Goal: Task Accomplishment & Management: Complete application form

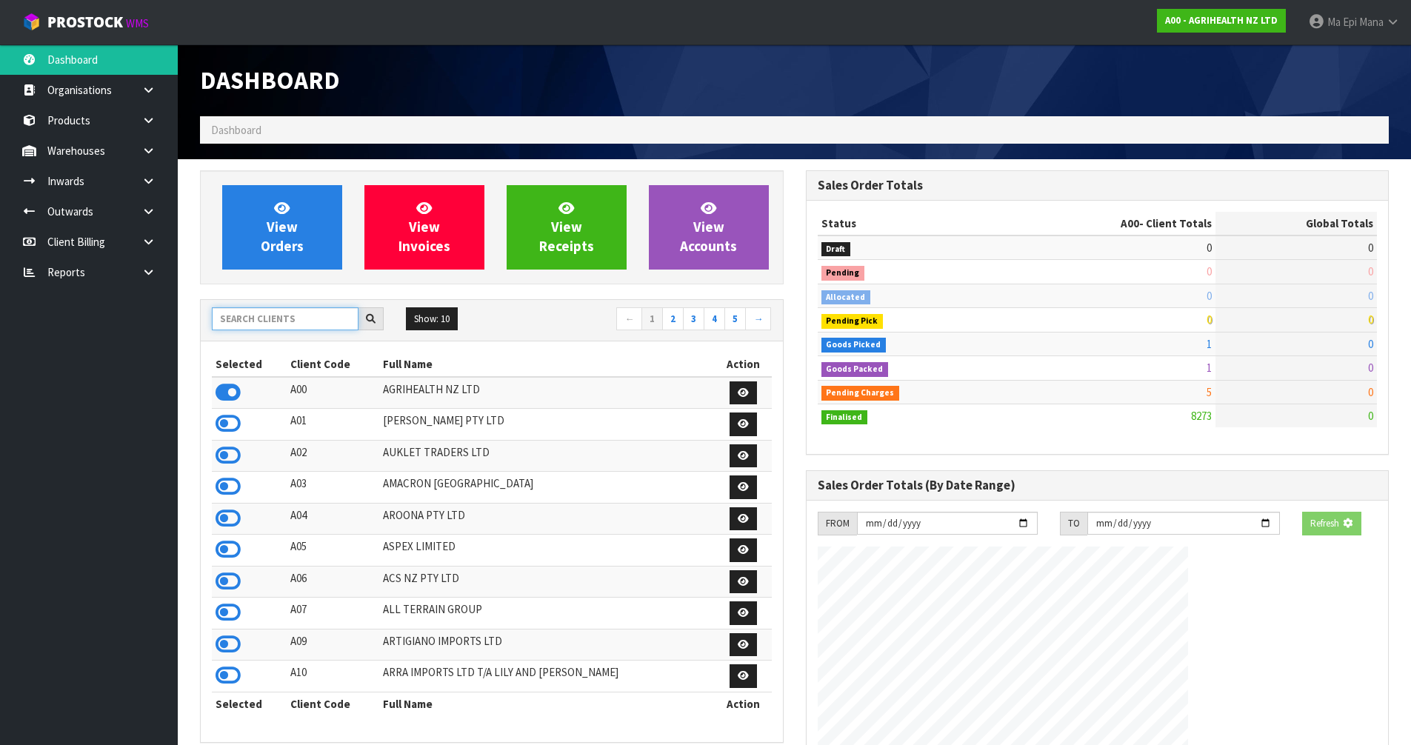
click at [280, 315] on input "text" at bounding box center [285, 318] width 147 height 23
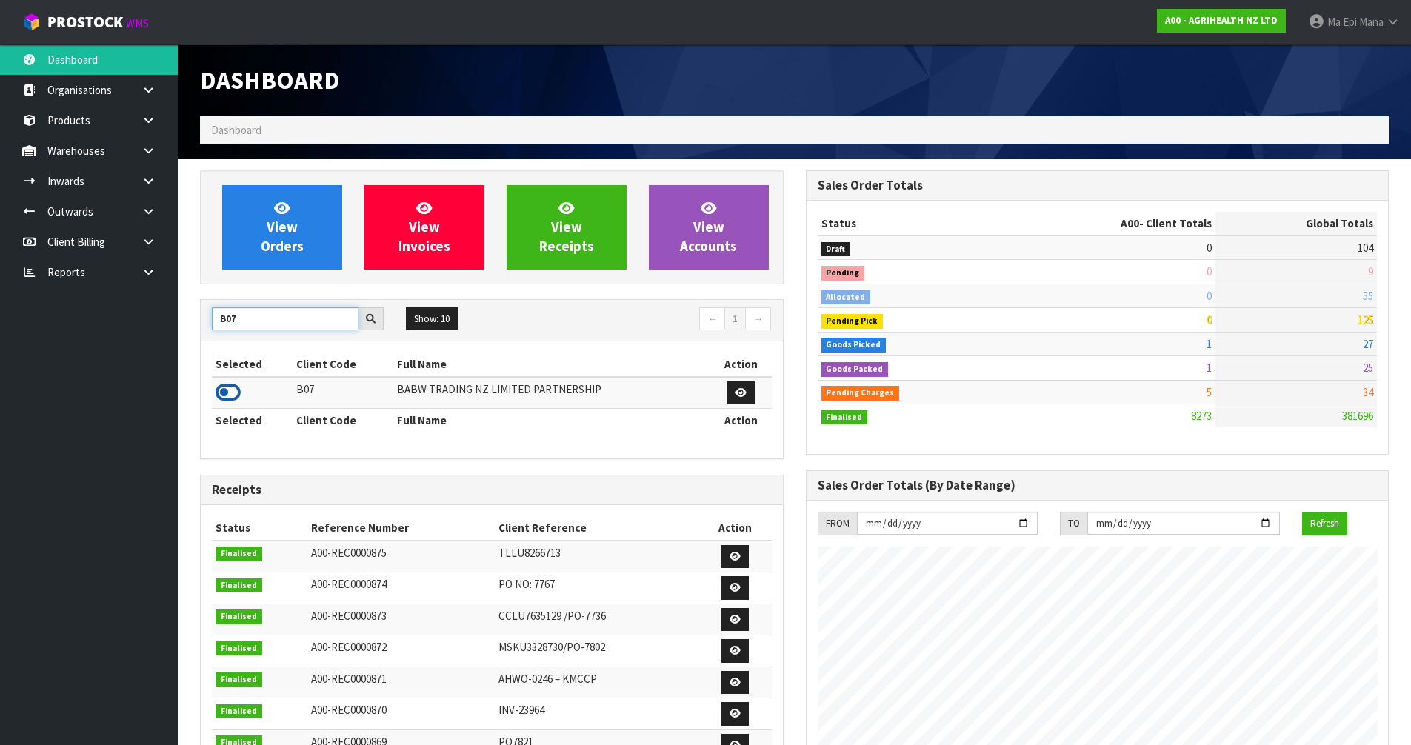
type input "B07"
click at [223, 388] on icon at bounding box center [228, 392] width 25 height 22
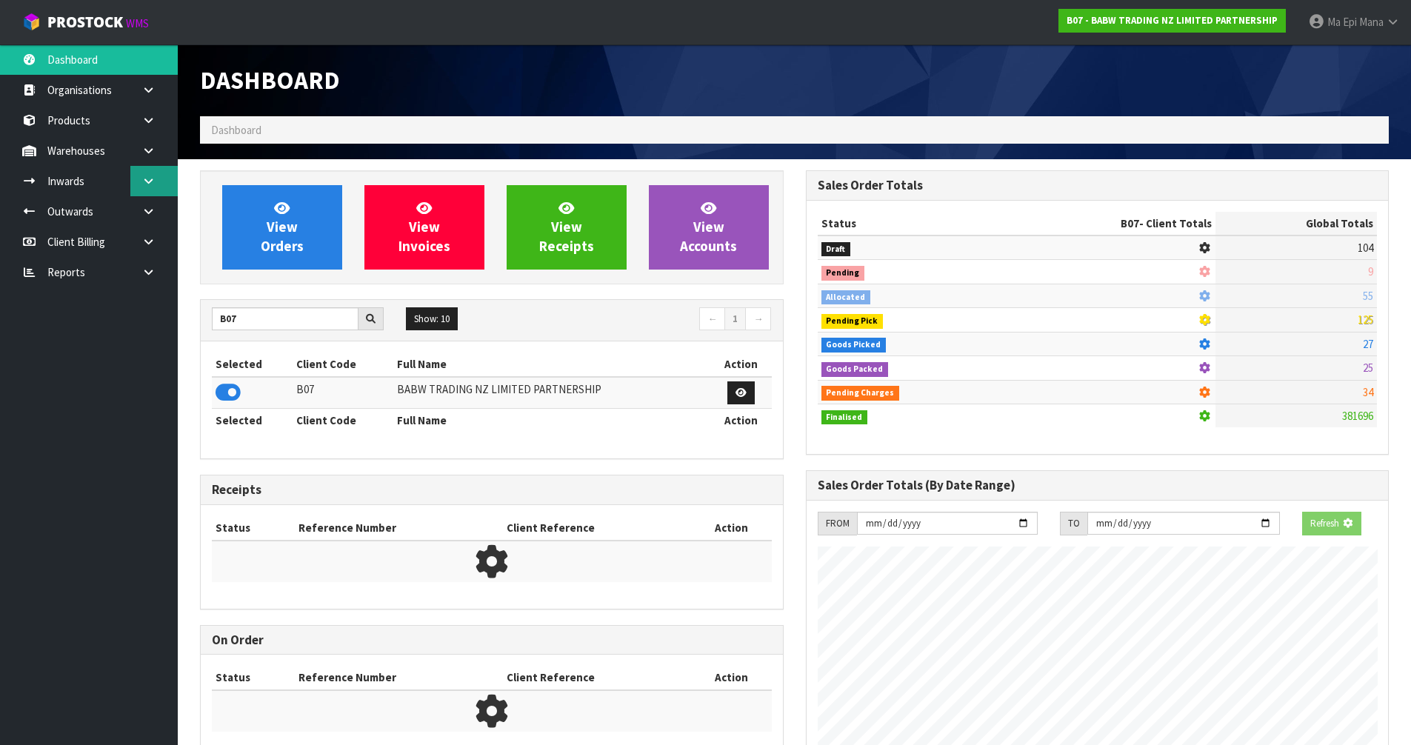
scroll to position [924, 605]
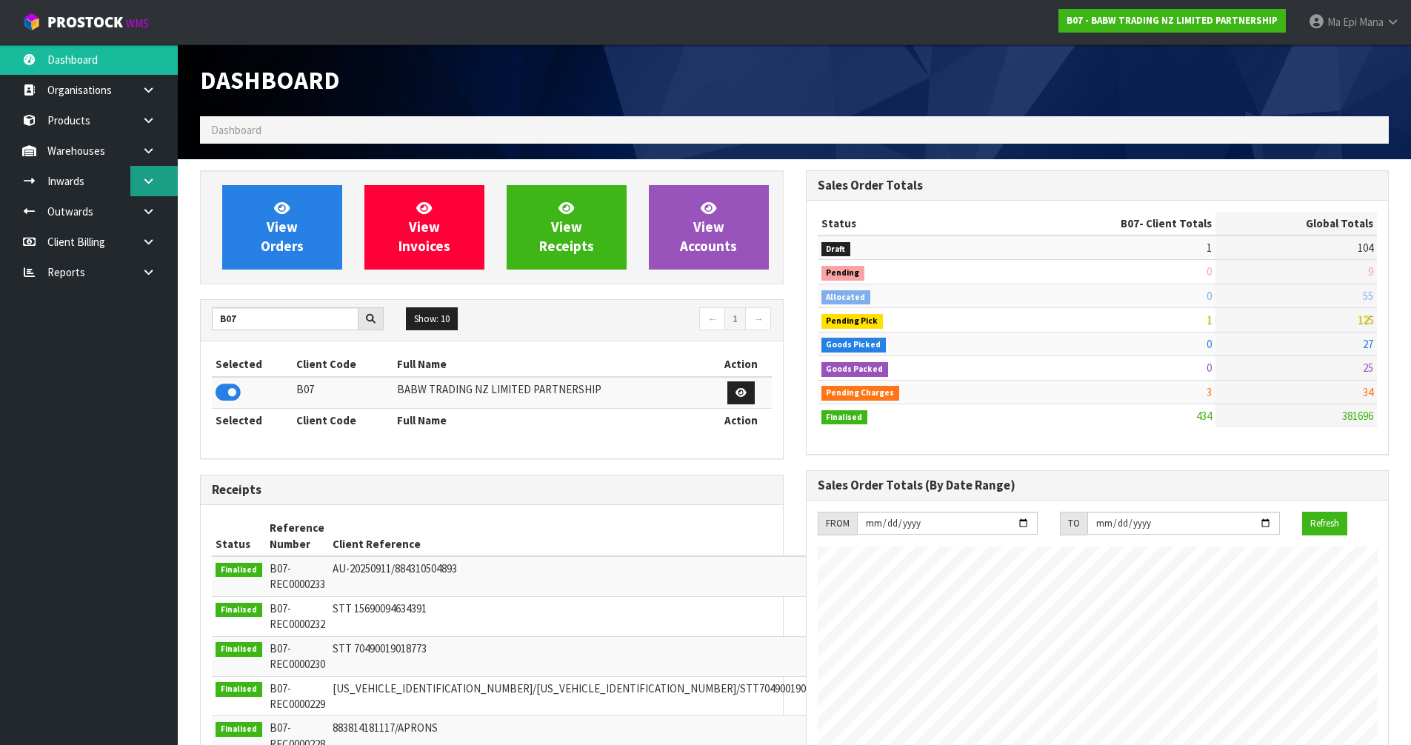
click at [160, 184] on link at bounding box center [153, 181] width 47 height 30
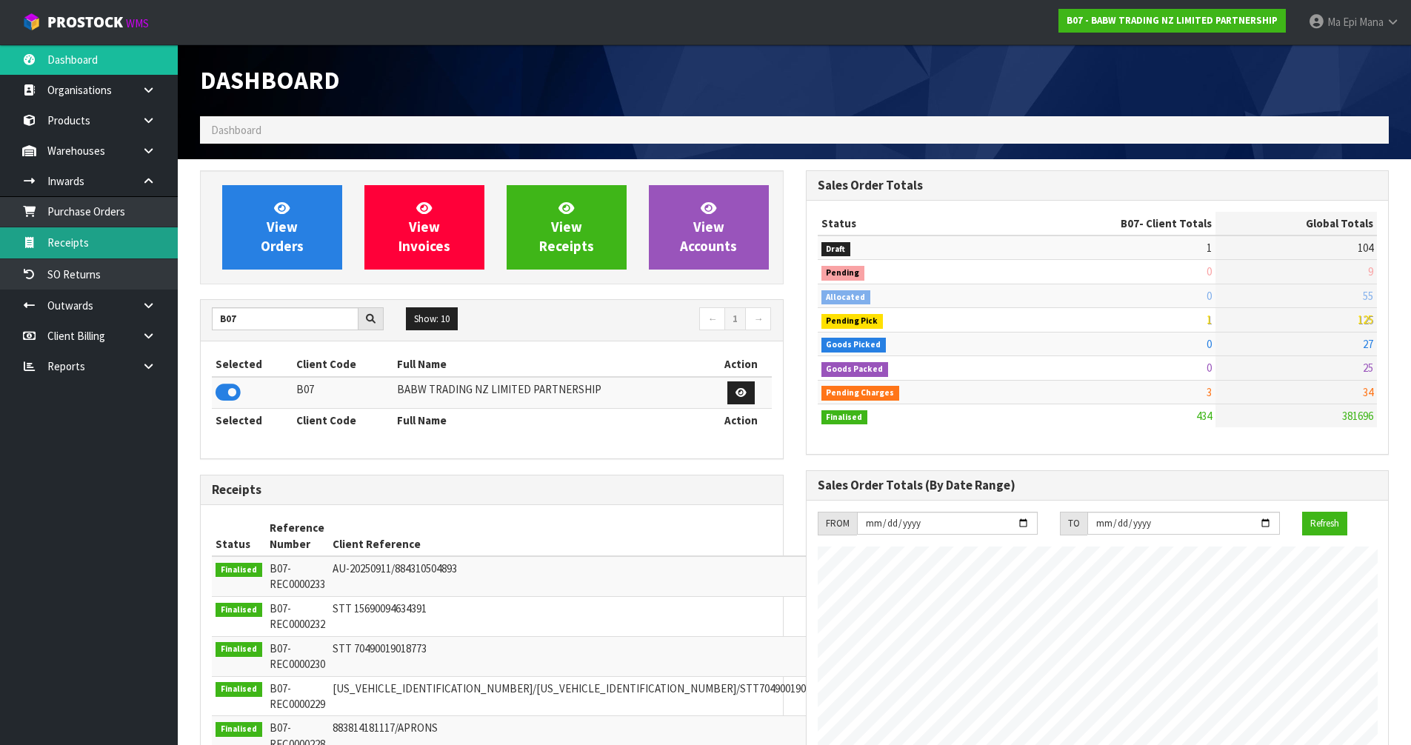
click at [124, 246] on link "Receipts" at bounding box center [89, 242] width 178 height 30
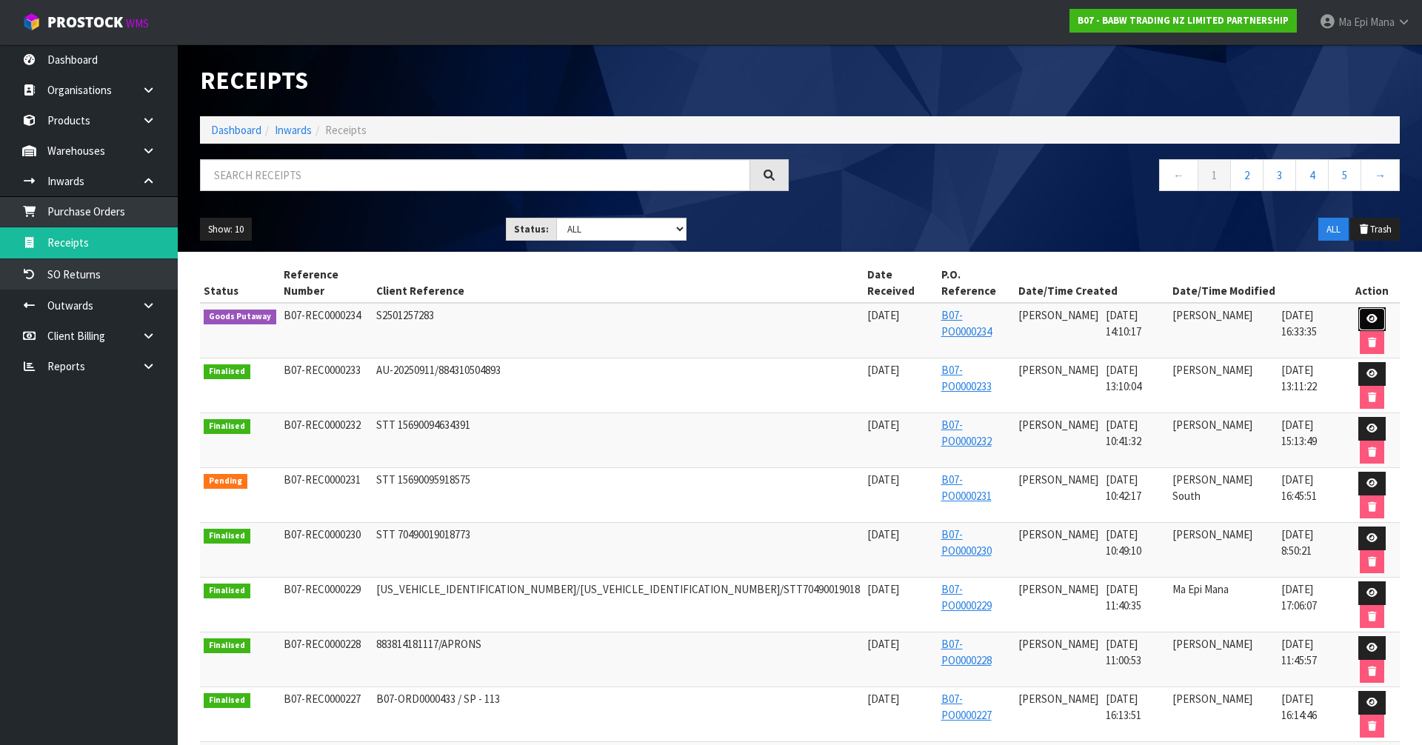
click at [1367, 314] on icon at bounding box center [1372, 319] width 11 height 10
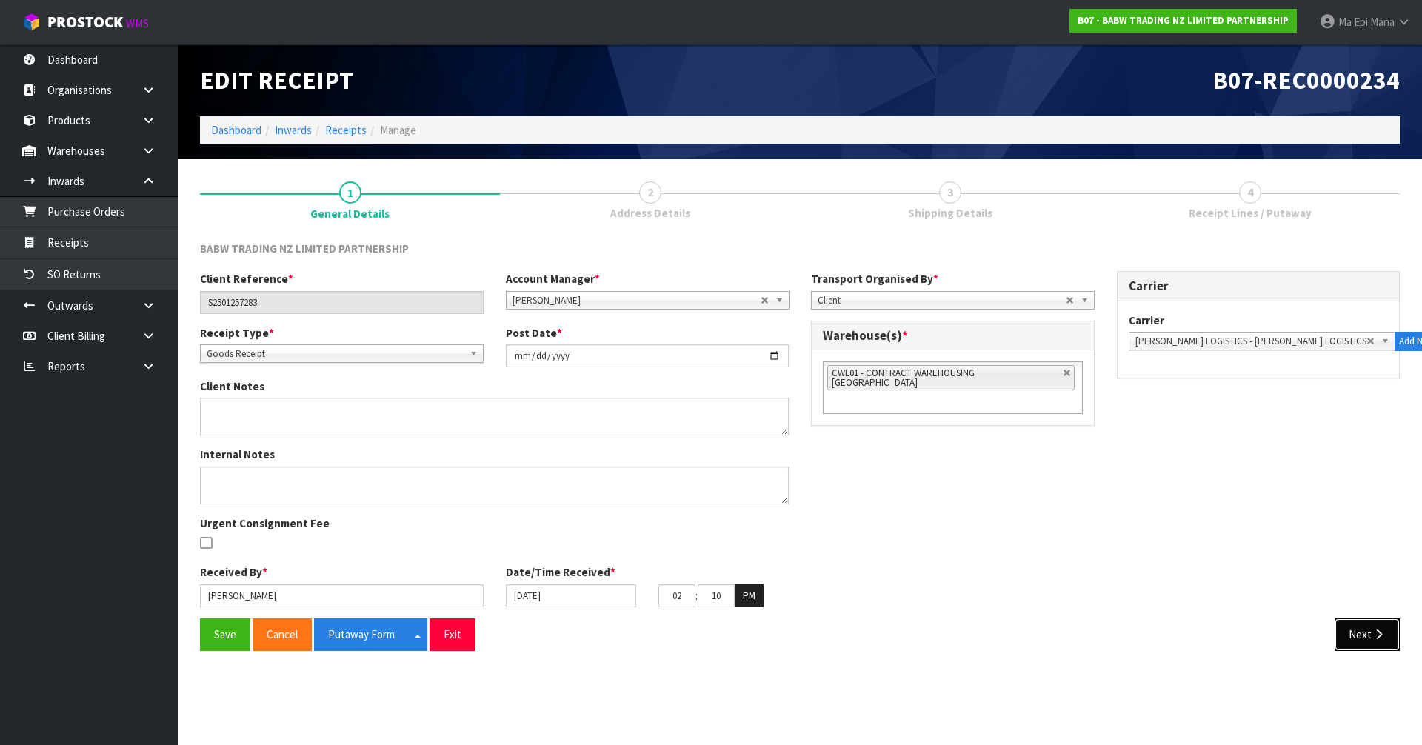
click at [1371, 635] on button "Next" at bounding box center [1367, 634] width 65 height 32
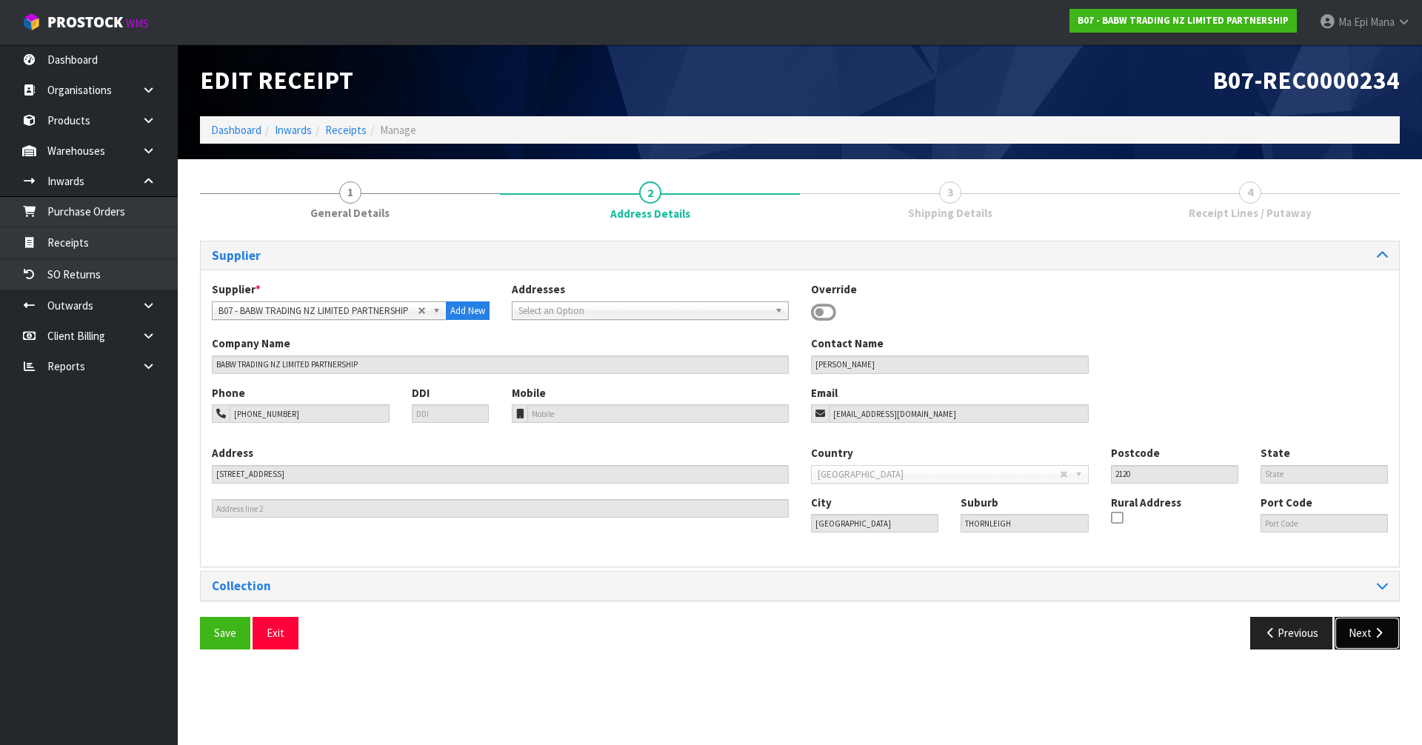
click at [1365, 637] on button "Next" at bounding box center [1367, 633] width 65 height 32
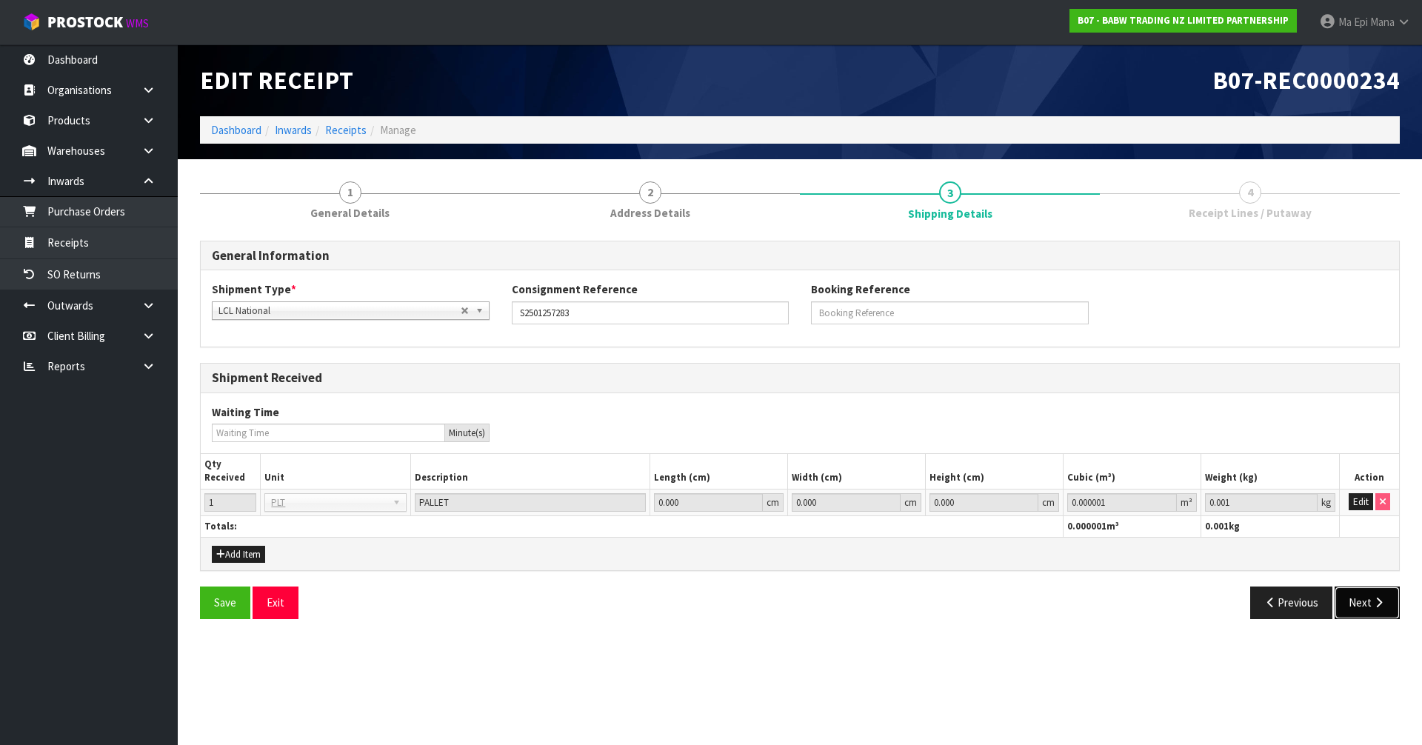
click at [1366, 617] on button "Next" at bounding box center [1367, 603] width 65 height 32
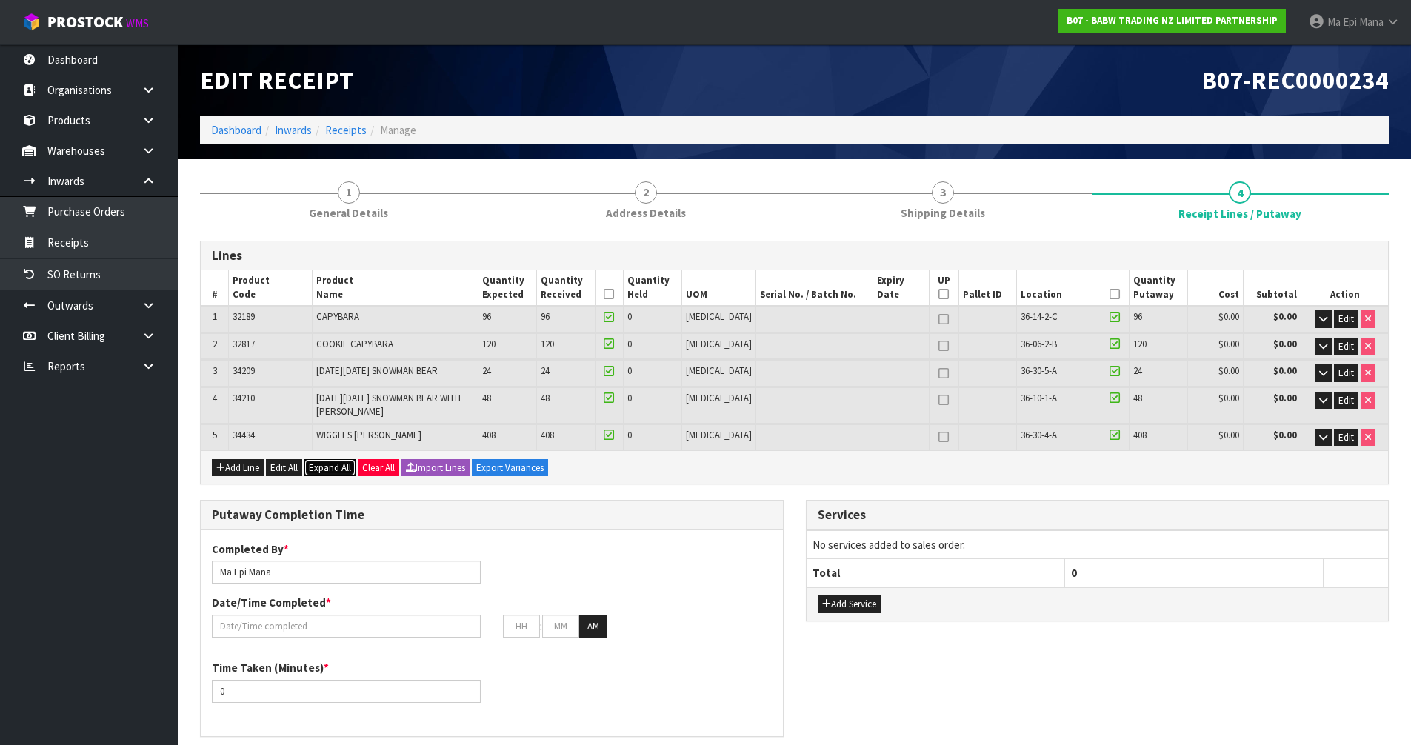
click at [326, 461] on span "Expand All" at bounding box center [330, 467] width 42 height 13
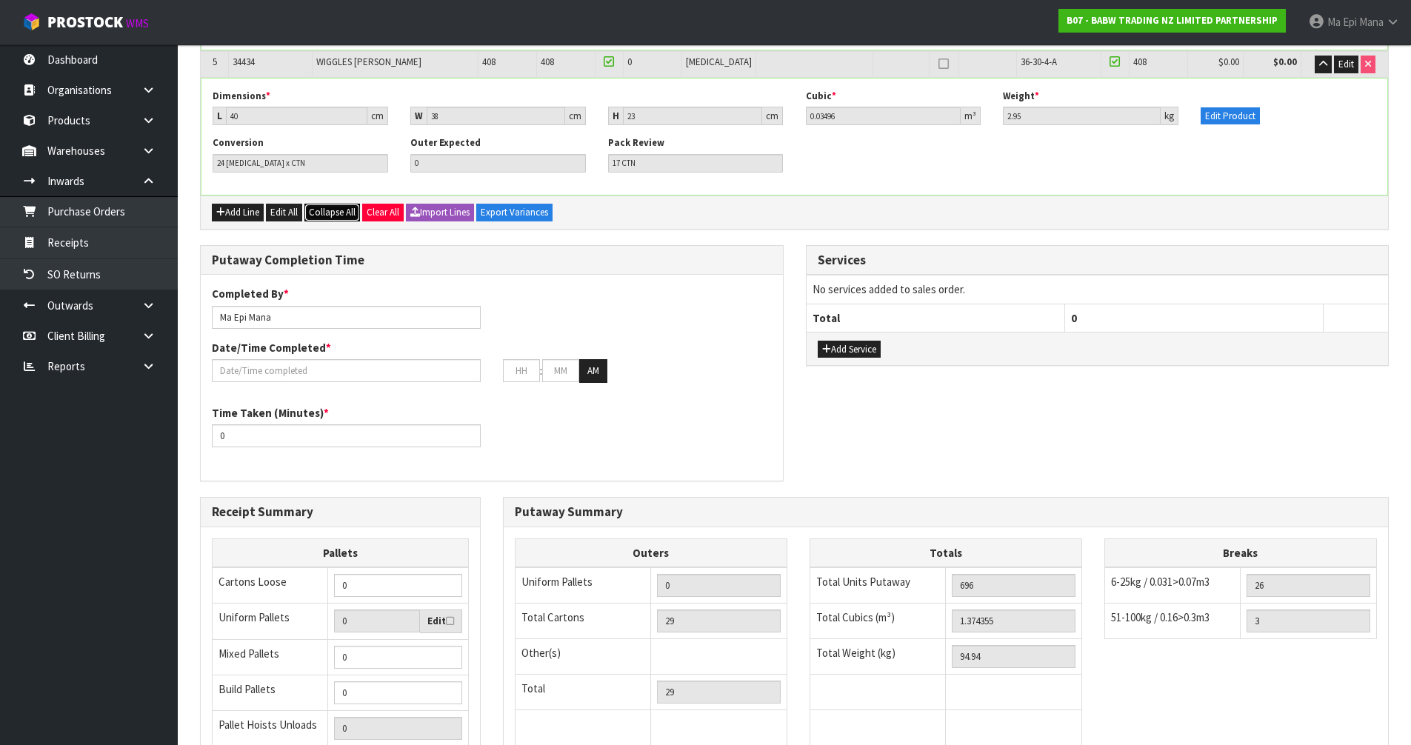
scroll to position [1002, 0]
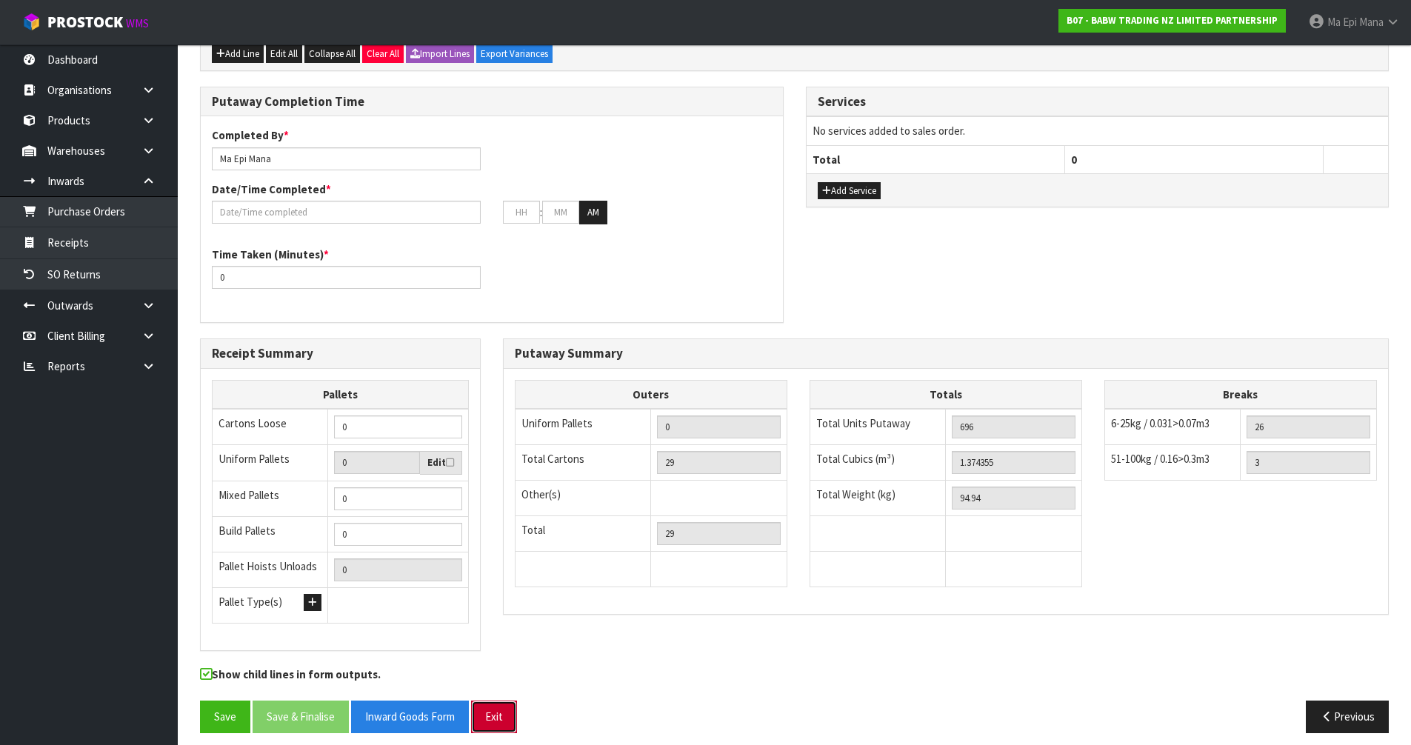
click at [503, 710] on button "Exit" at bounding box center [494, 717] width 46 height 32
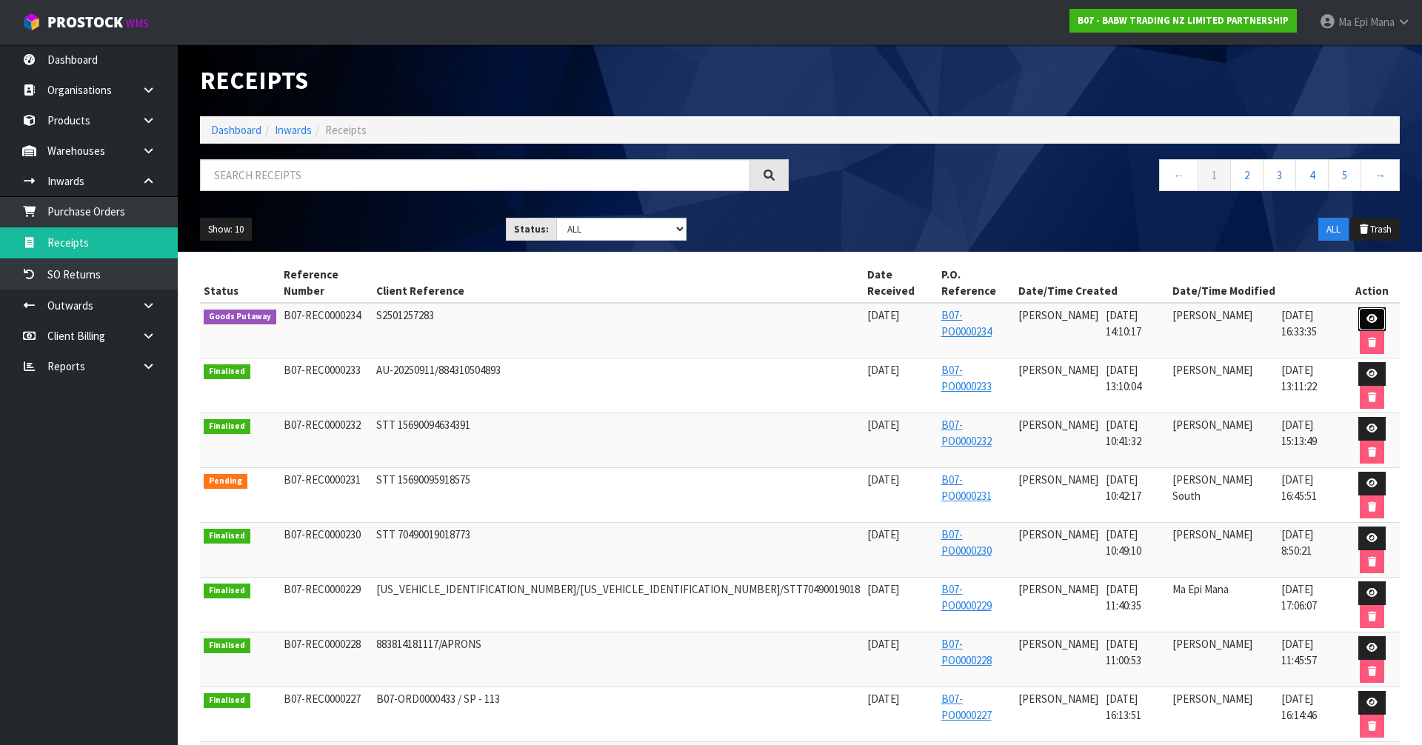
click at [1358, 307] on link at bounding box center [1371, 319] width 27 height 24
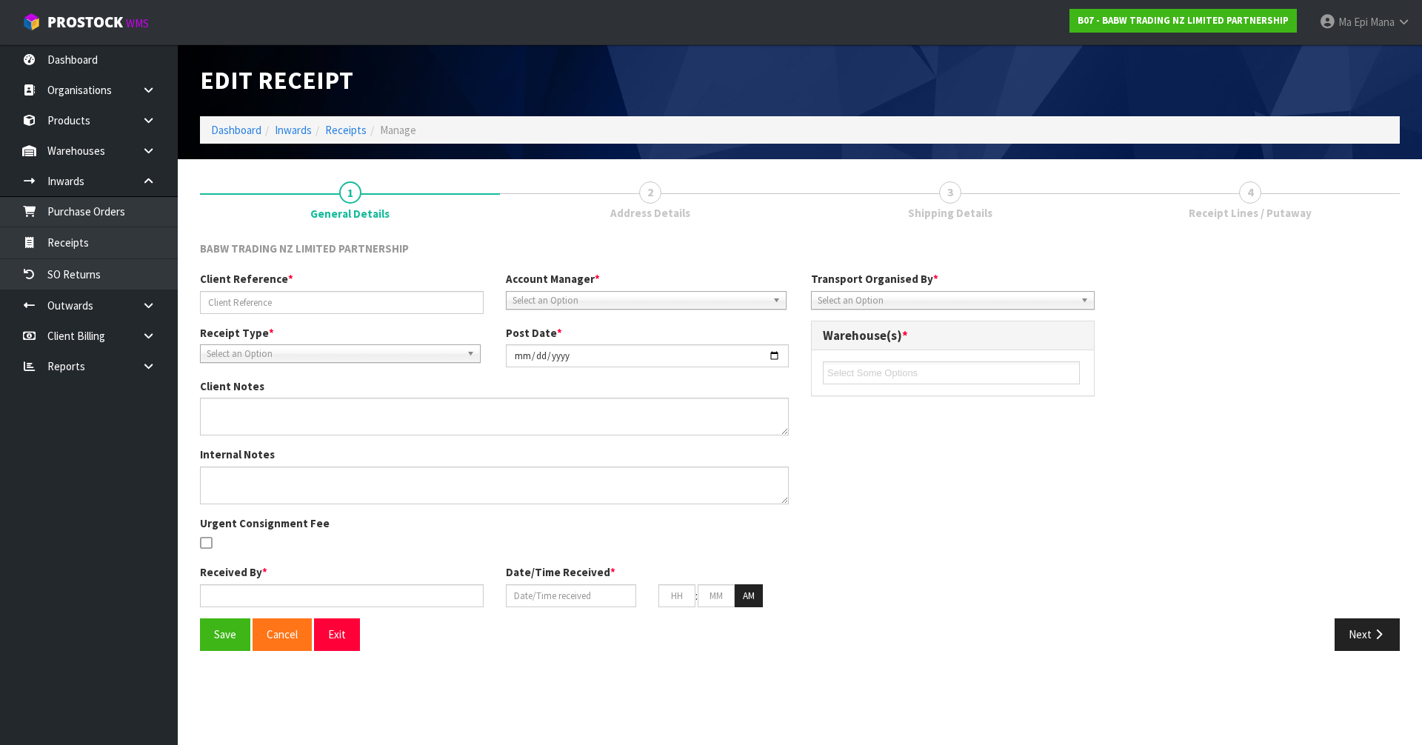
type input "S2501257283"
type input "[DATE]"
type input "[PERSON_NAME]"
type input "[DATE]"
type input "02"
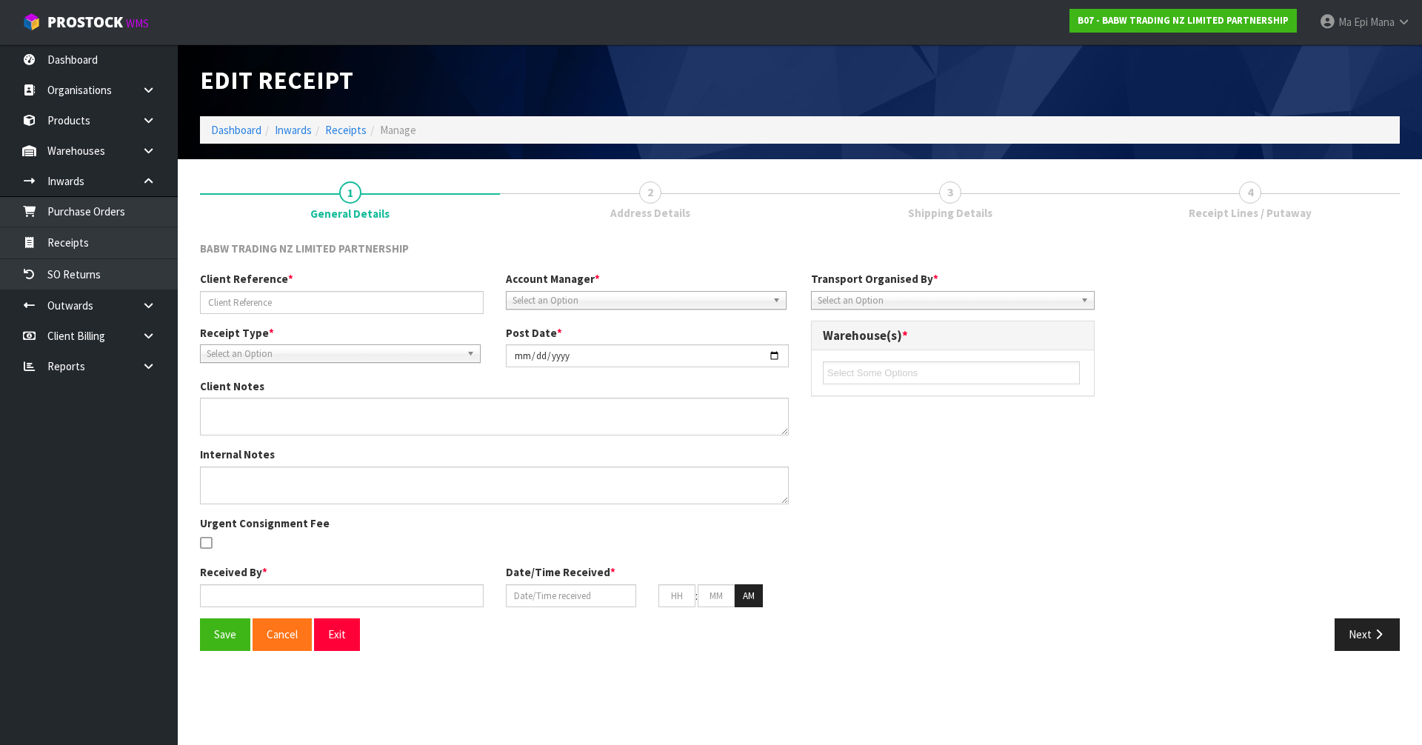
type input "10"
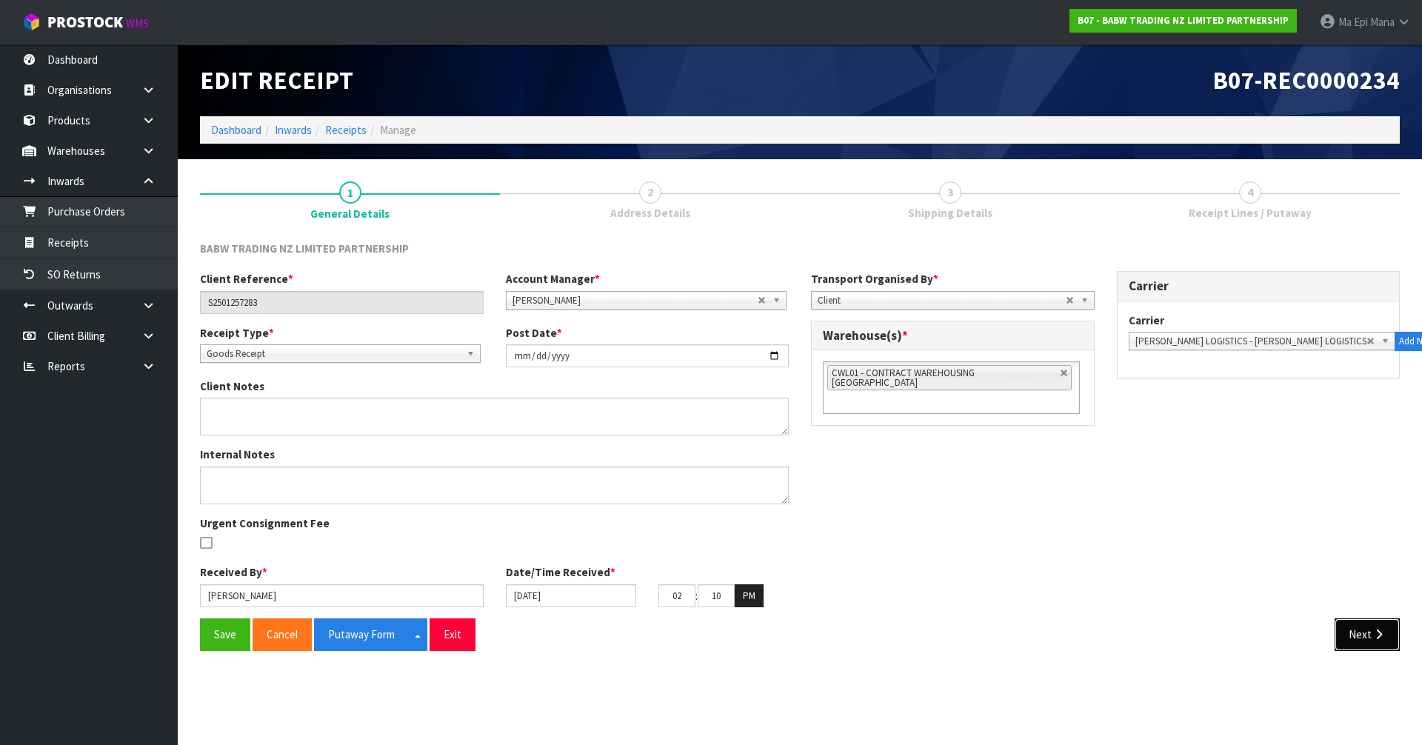
click at [1366, 639] on button "Next" at bounding box center [1367, 634] width 65 height 32
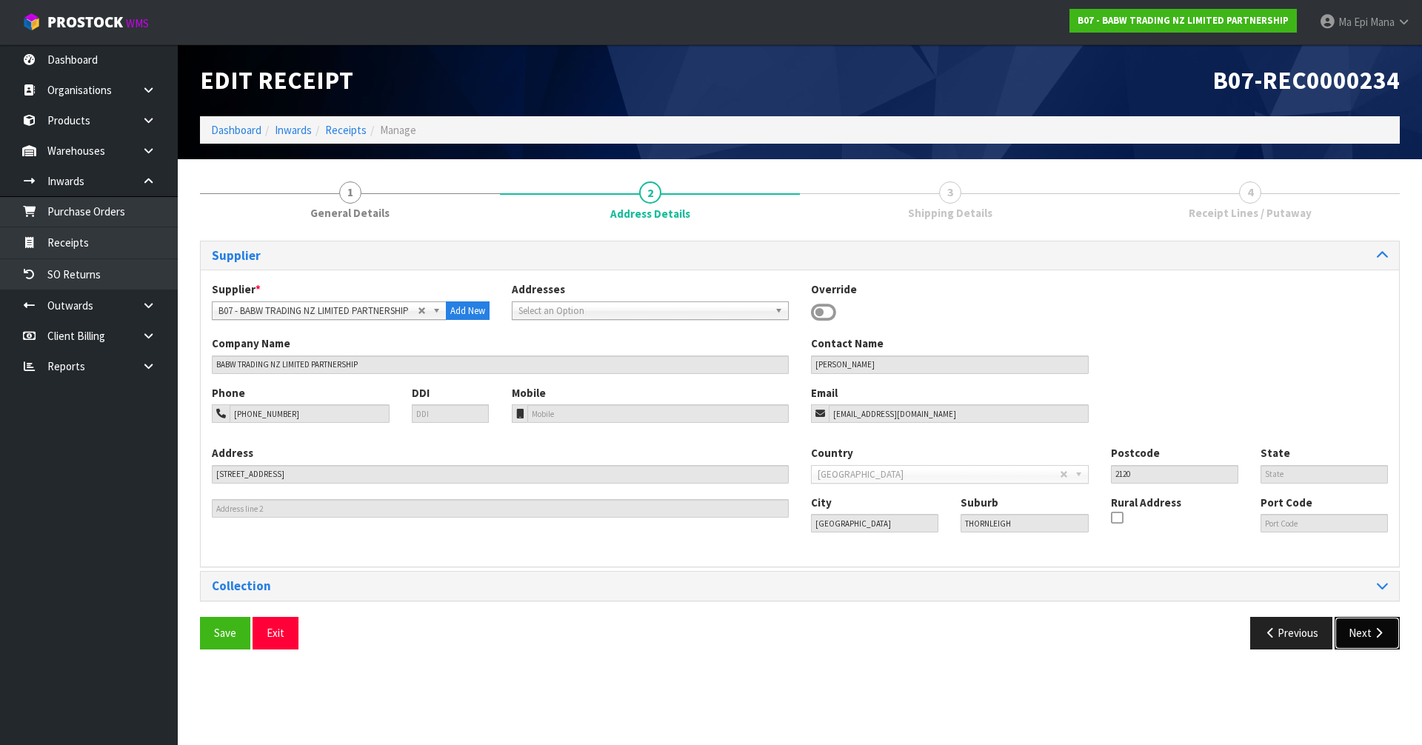
click at [1366, 639] on button "Next" at bounding box center [1367, 633] width 65 height 32
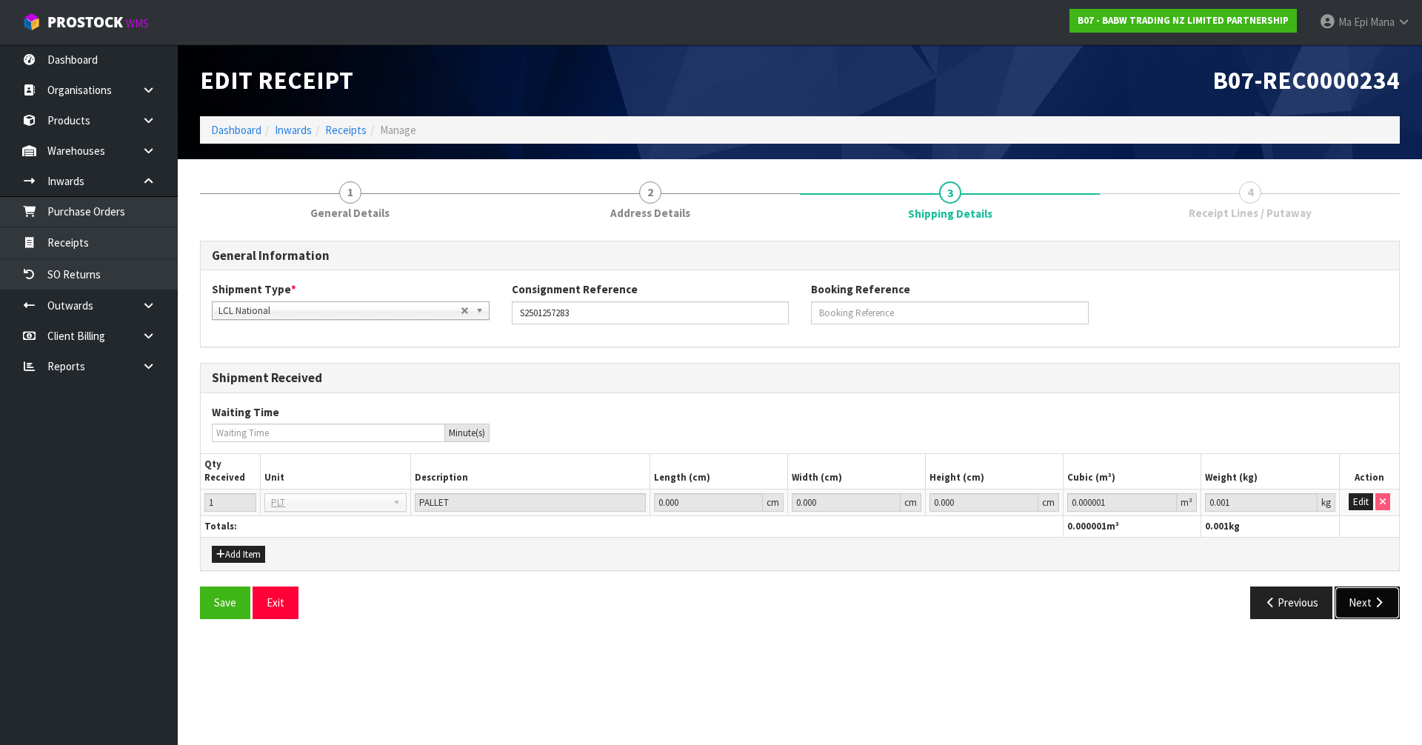
click at [1367, 610] on button "Next" at bounding box center [1367, 603] width 65 height 32
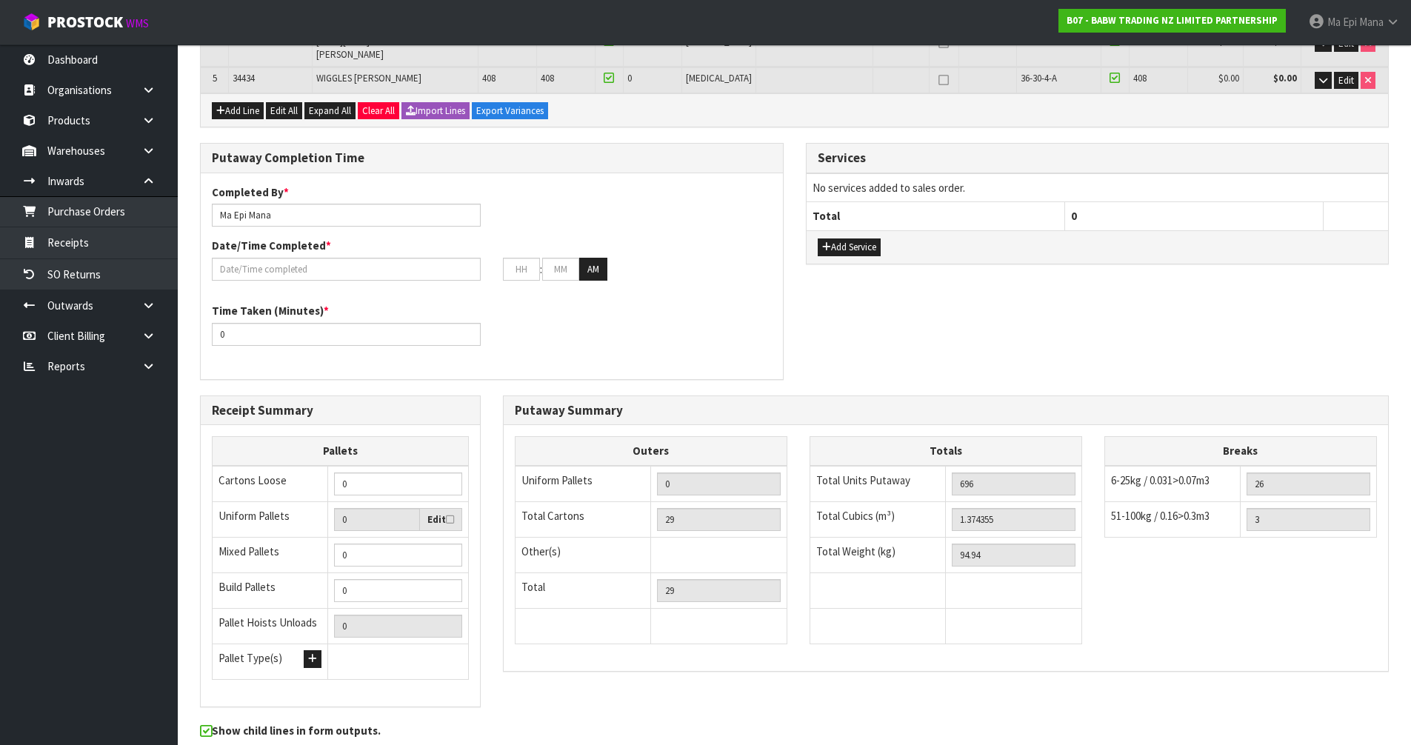
scroll to position [414, 0]
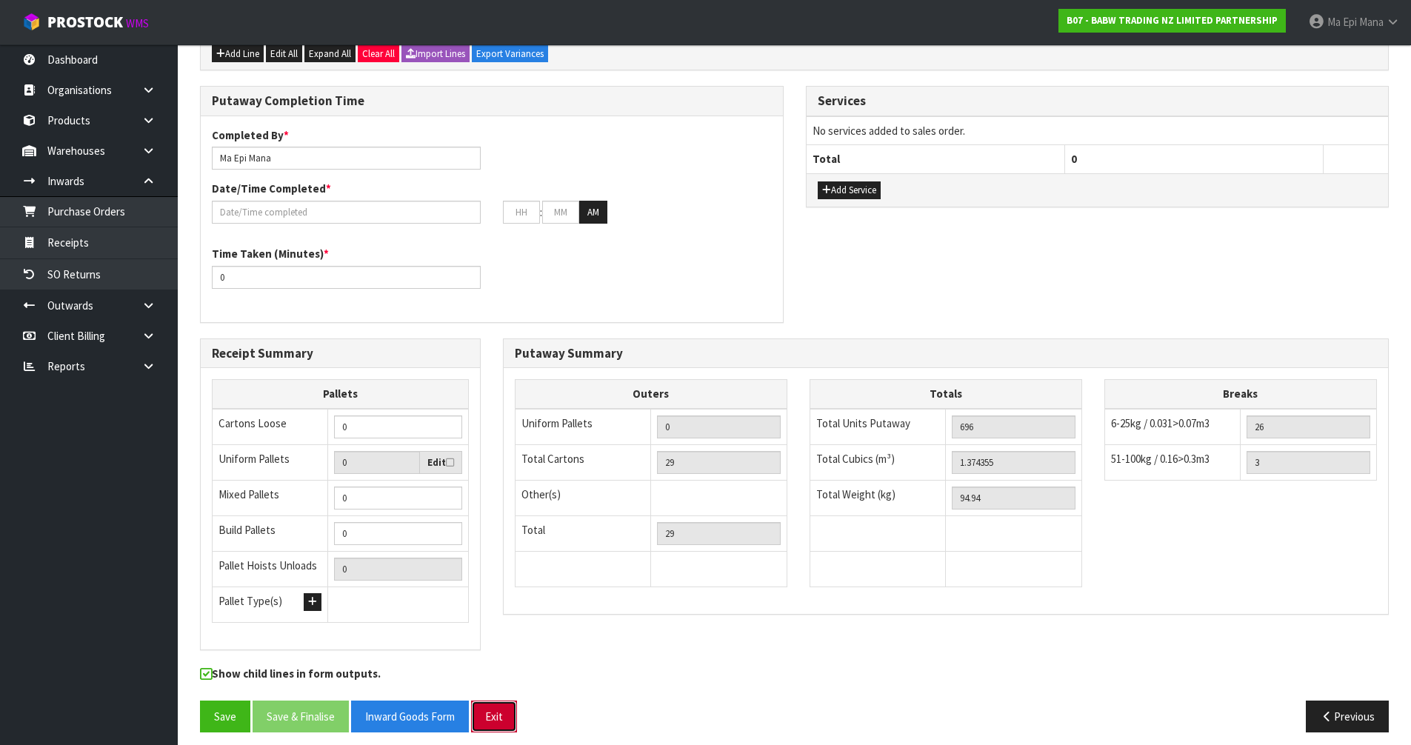
click at [504, 718] on button "Exit" at bounding box center [494, 717] width 46 height 32
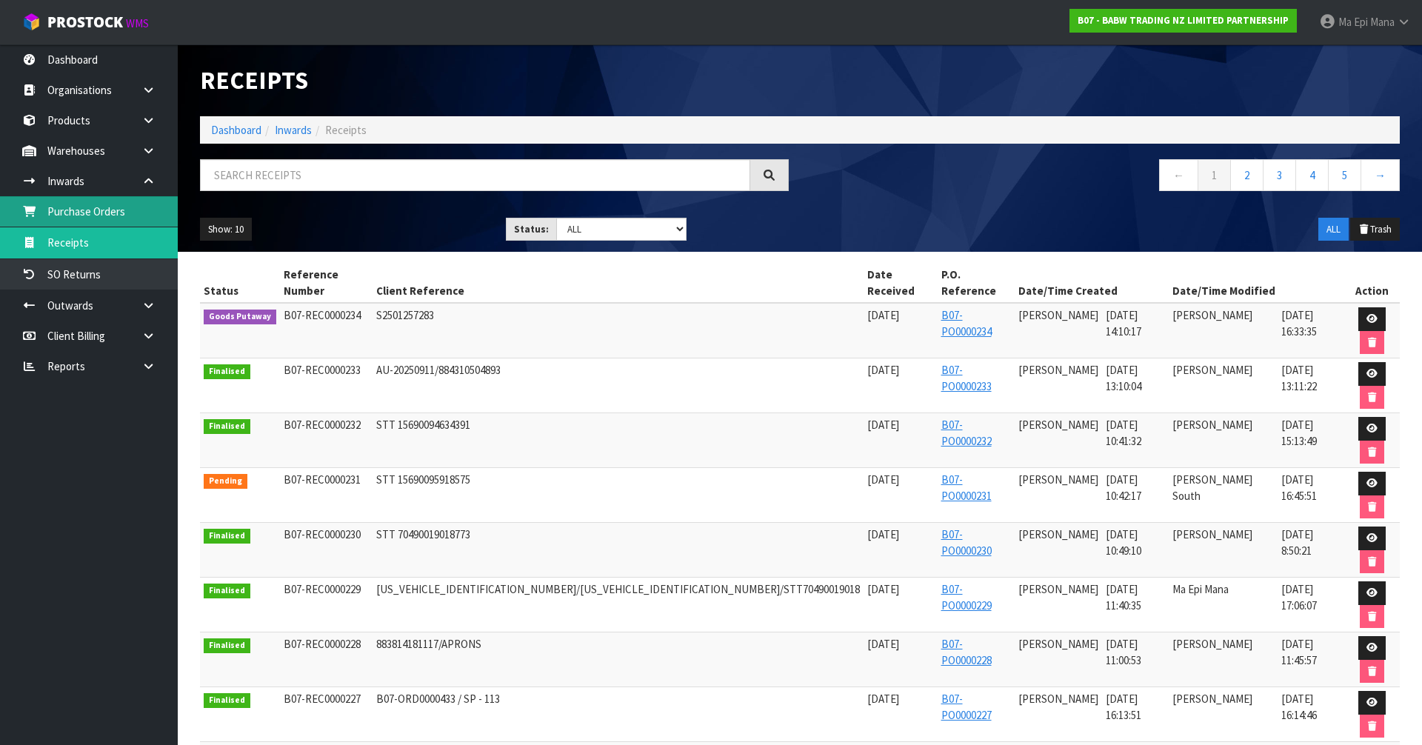
click at [128, 215] on link "Purchase Orders" at bounding box center [89, 211] width 178 height 30
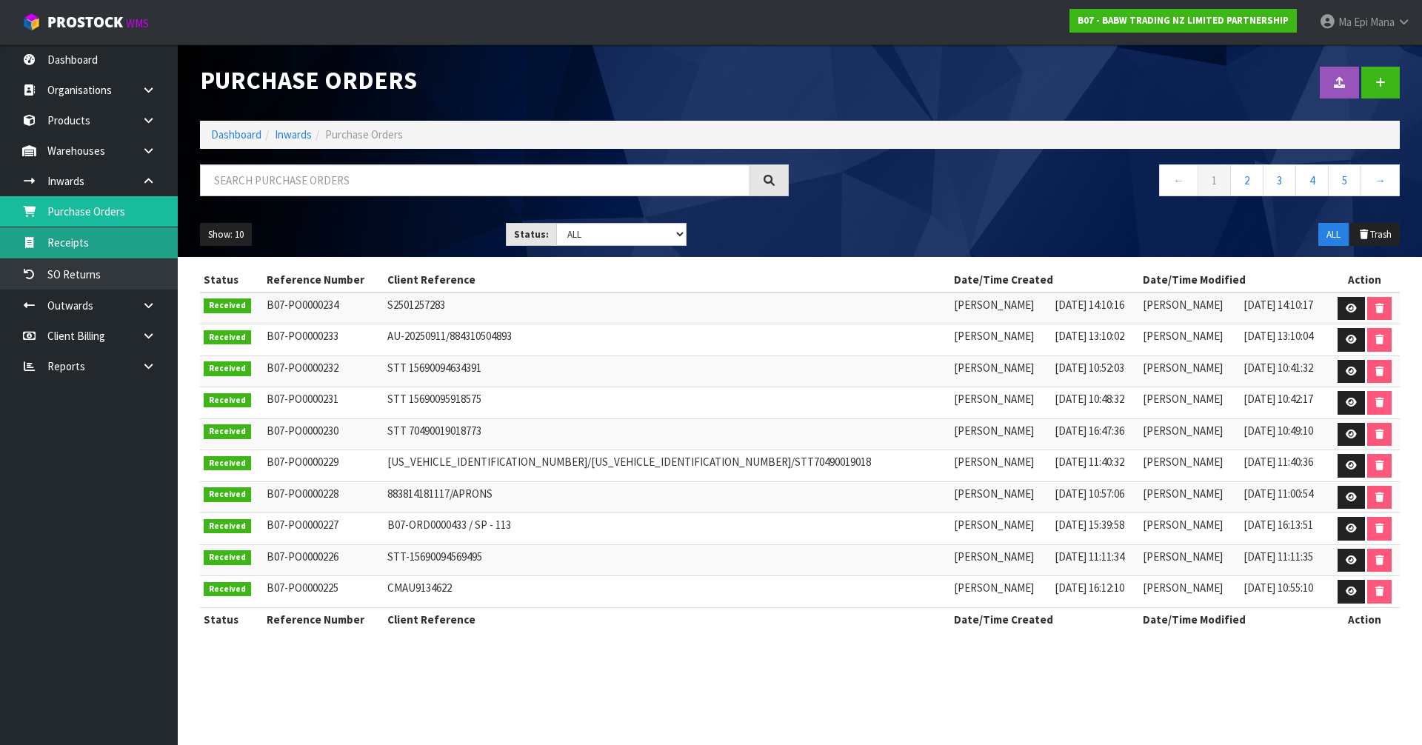
click at [124, 243] on link "Receipts" at bounding box center [89, 242] width 178 height 30
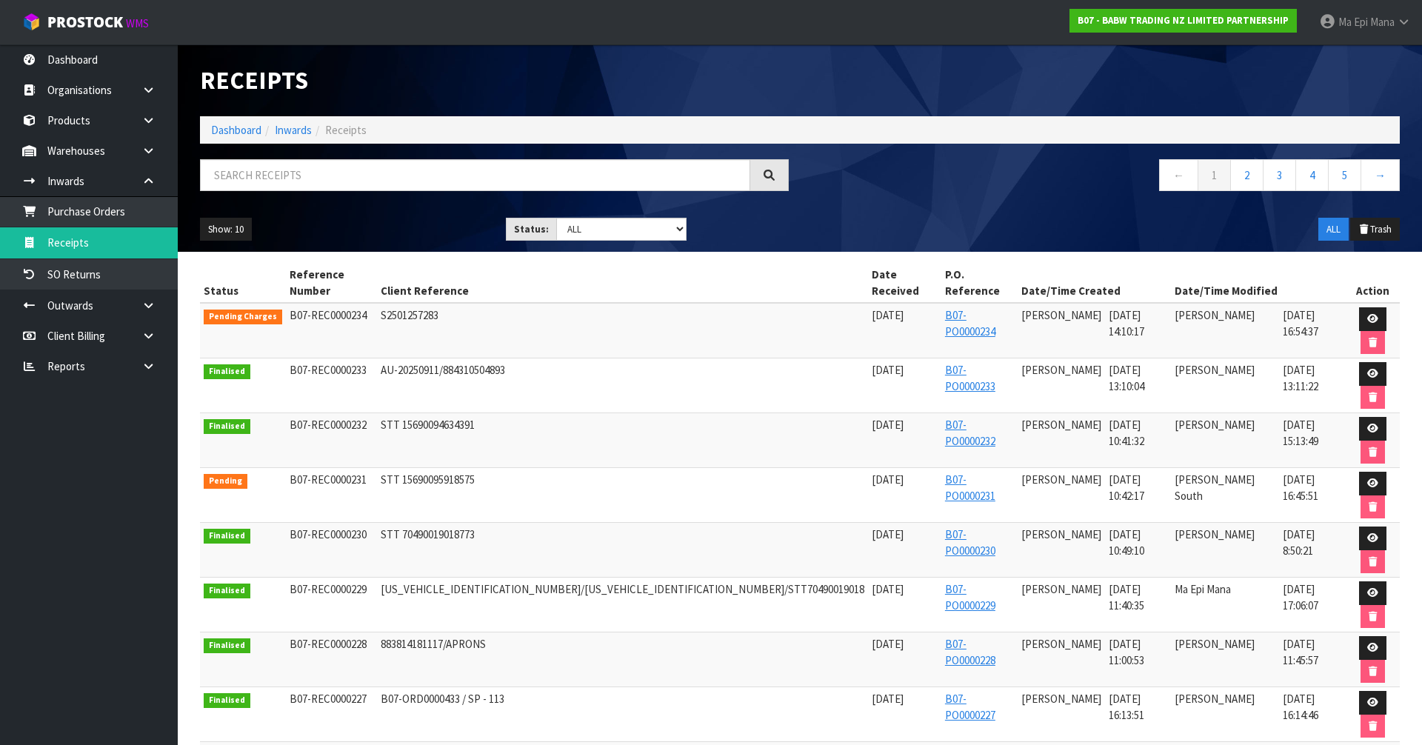
click at [438, 308] on span "S2501257283" at bounding box center [410, 315] width 58 height 14
copy span "S2501257283"
click at [1359, 307] on link at bounding box center [1372, 319] width 27 height 24
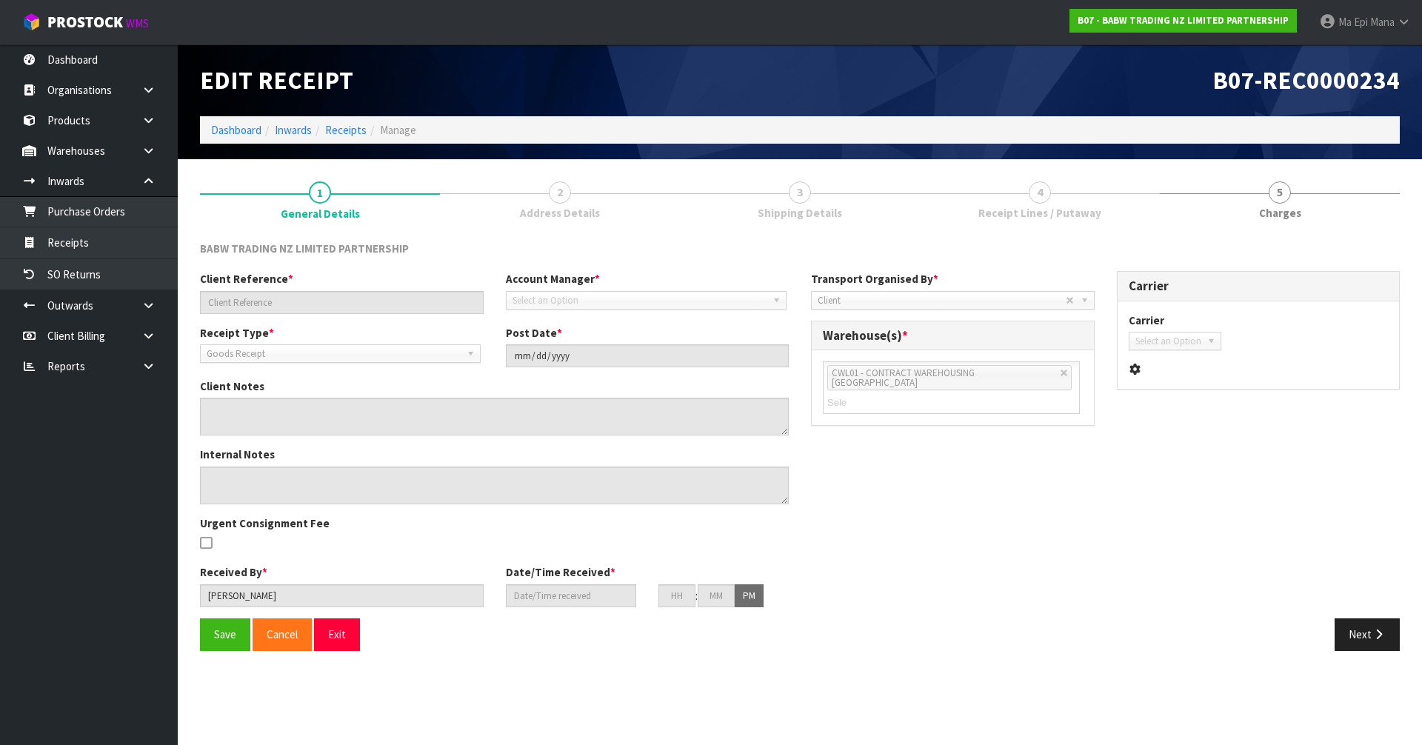
type input "S2501257283"
type input "[DATE]"
type input "[PERSON_NAME]"
type input "[DATE]"
type input "02"
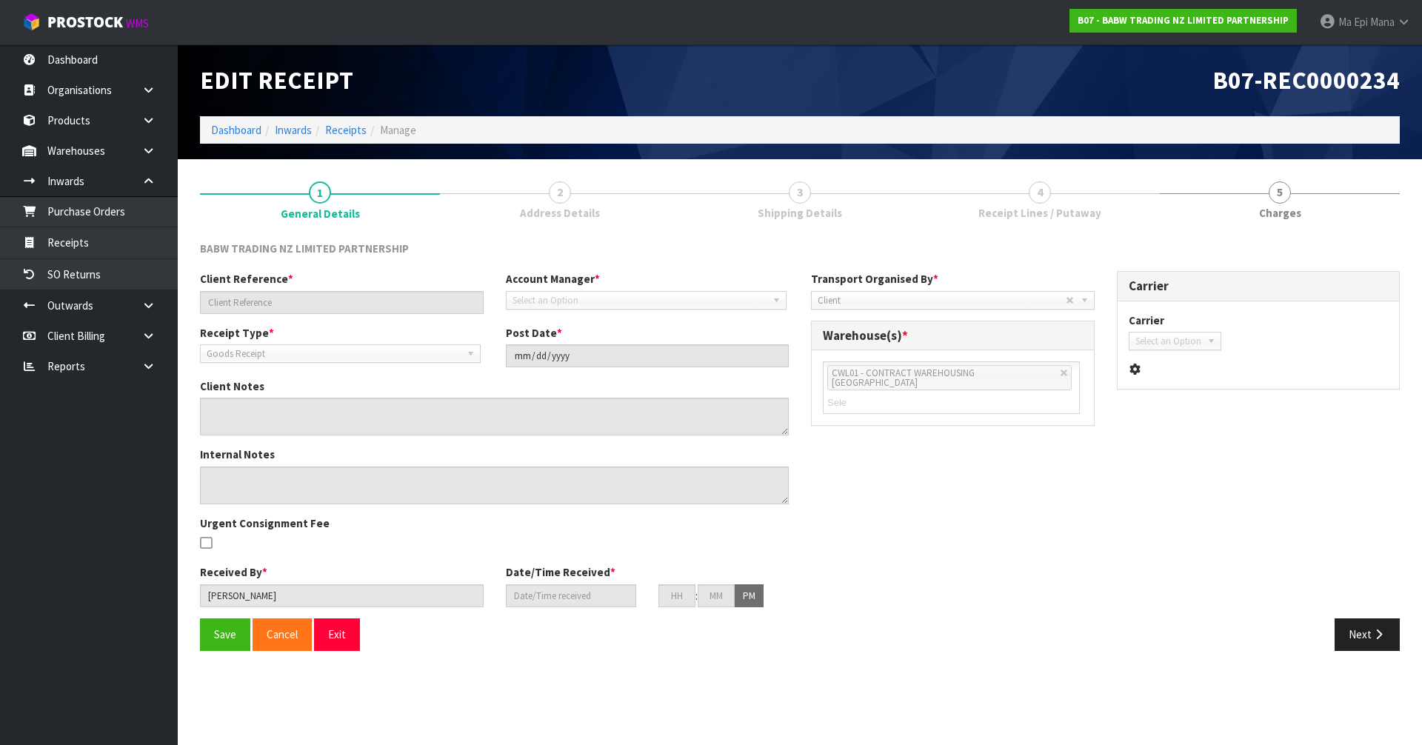
type input "10"
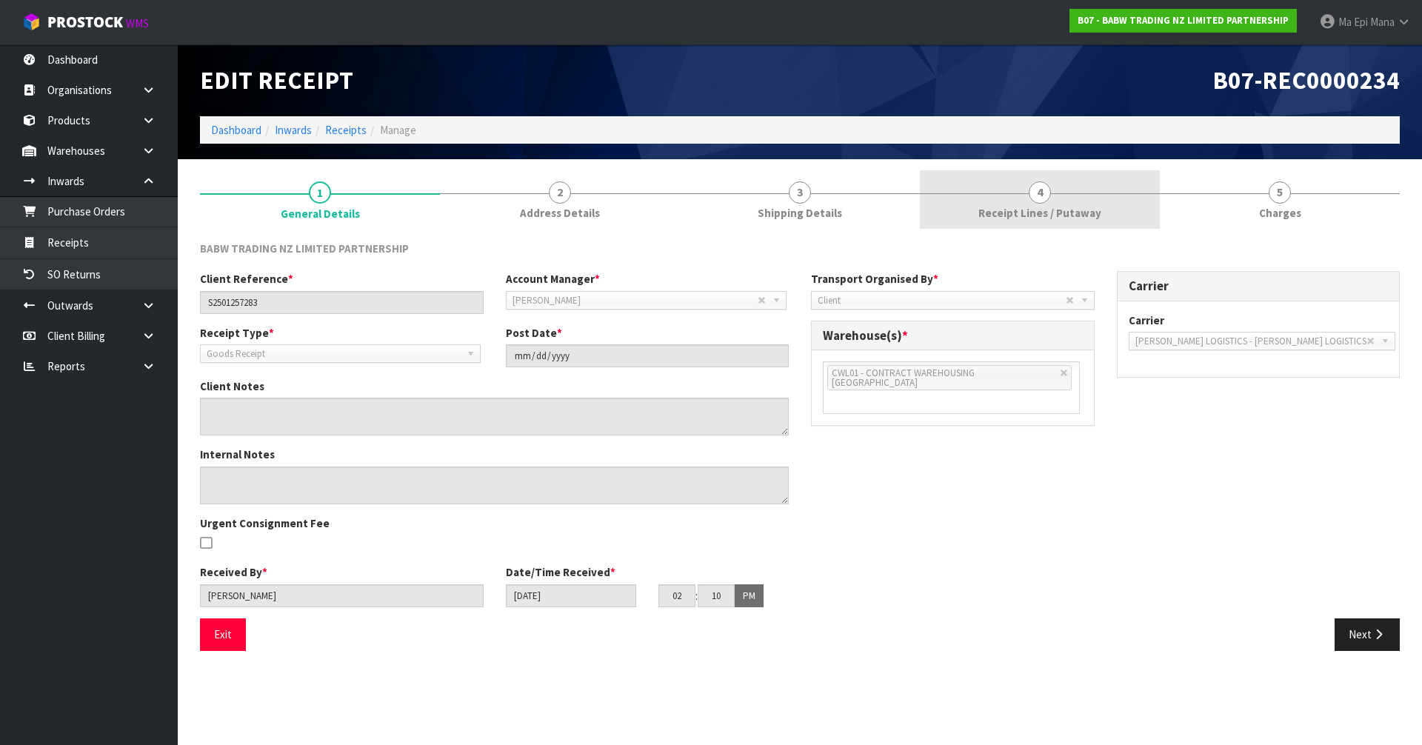
click at [1038, 195] on span "4" at bounding box center [1040, 192] width 22 height 22
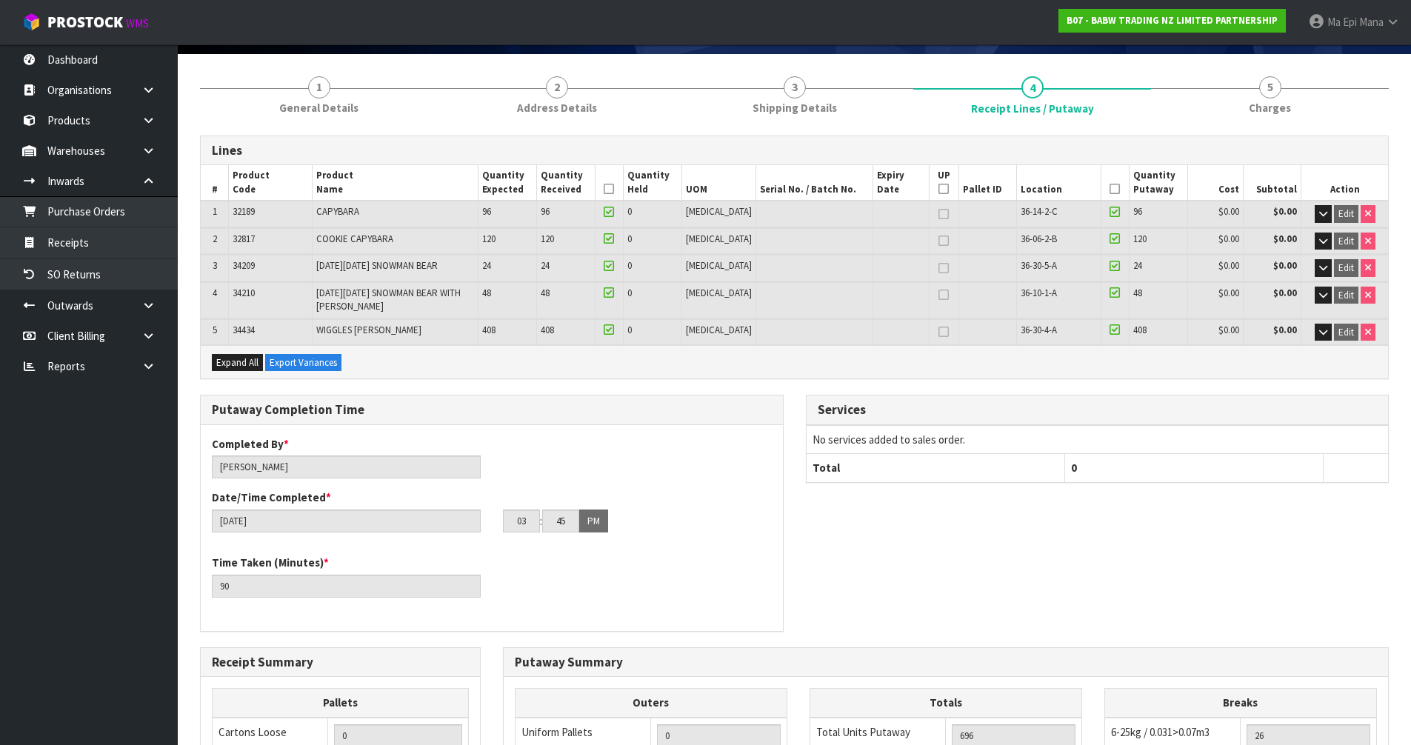
scroll to position [414, 0]
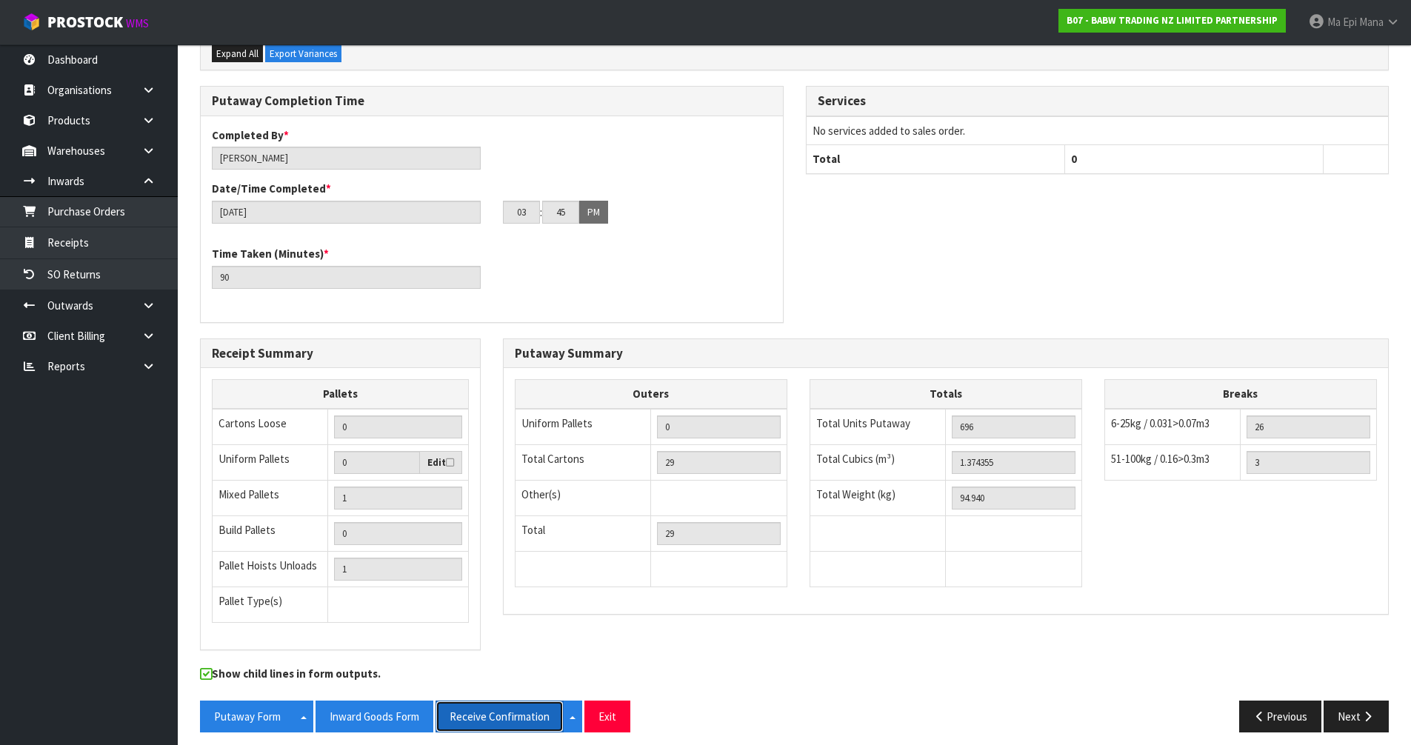
click at [461, 706] on button "Receive Confirmation" at bounding box center [500, 717] width 128 height 32
click at [1372, 230] on div "Putaway Completion Time Completed By * [PERSON_NAME] Date/Time Completed * [DAT…" at bounding box center [794, 212] width 1211 height 252
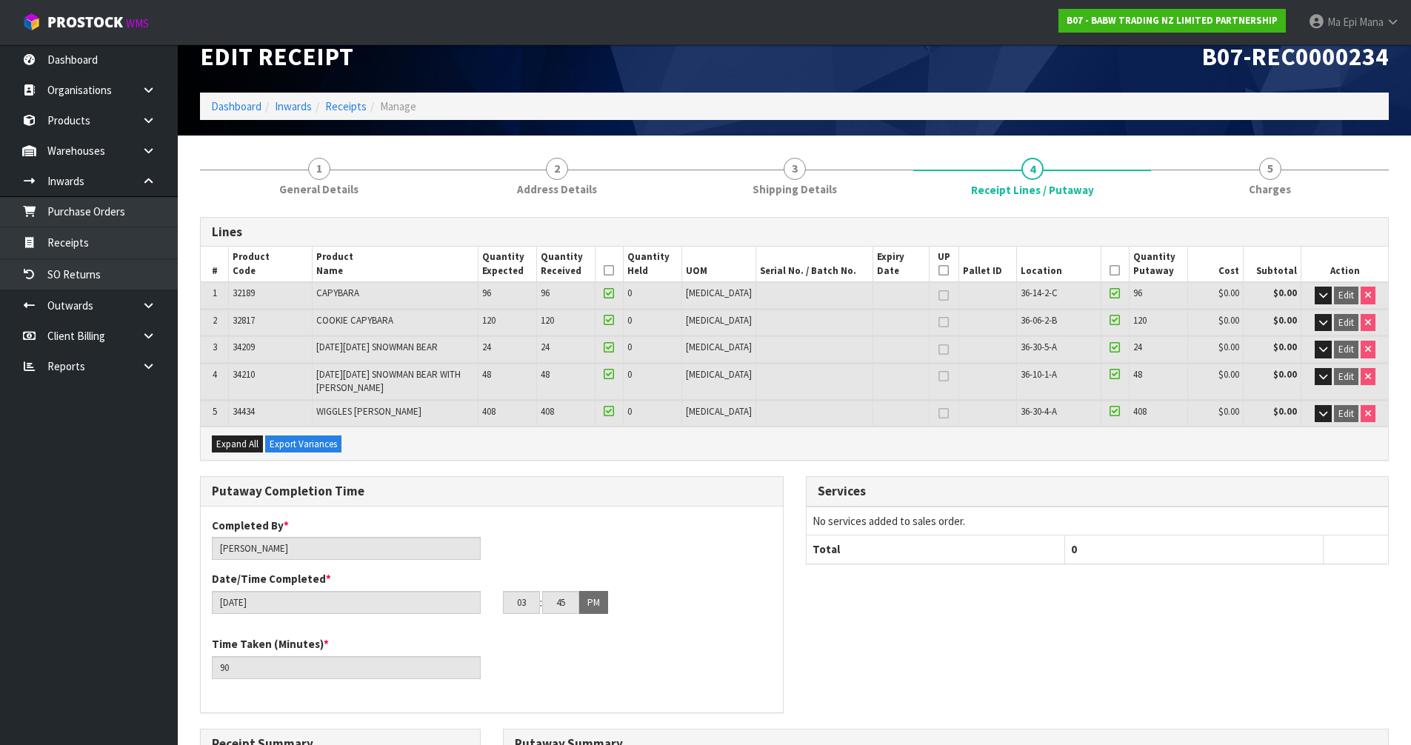
scroll to position [0, 0]
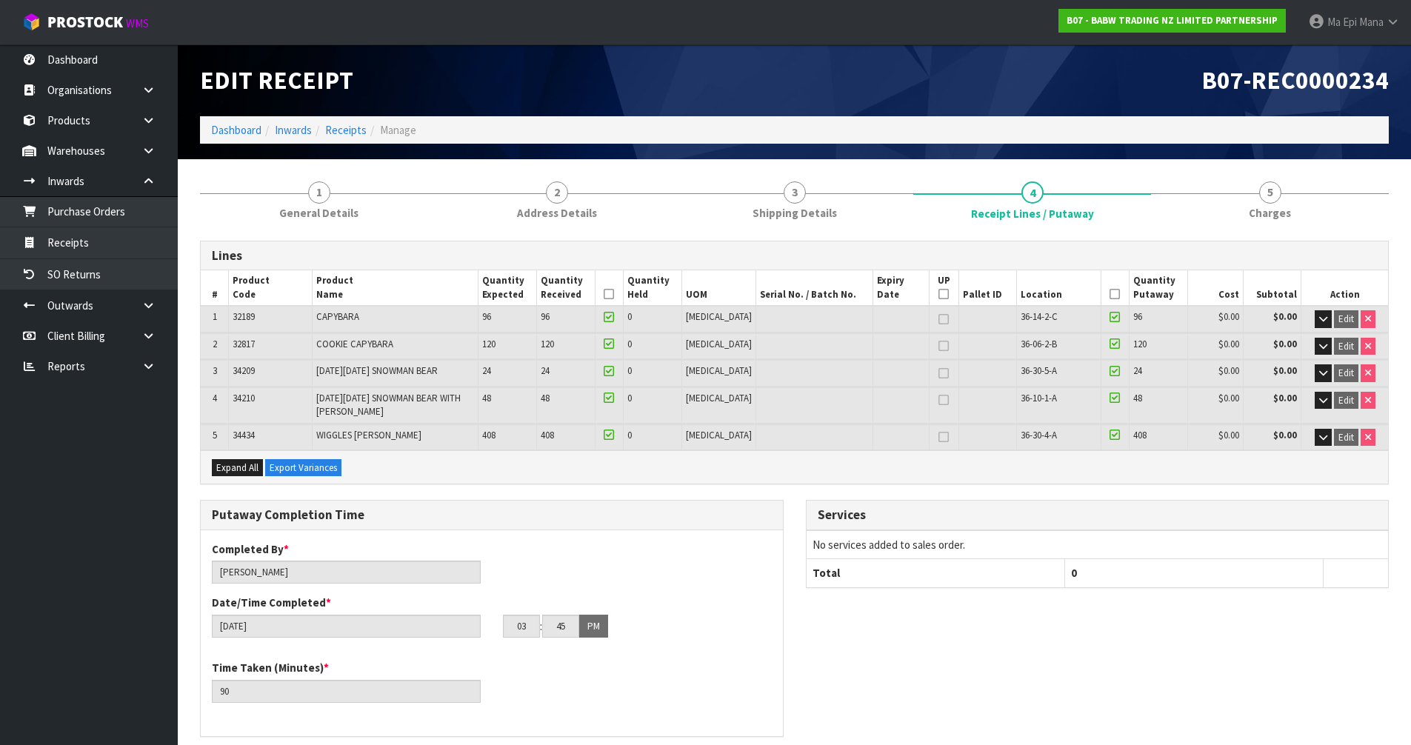
click at [1231, 531] on td "No services added to sales order." at bounding box center [1098, 545] width 582 height 28
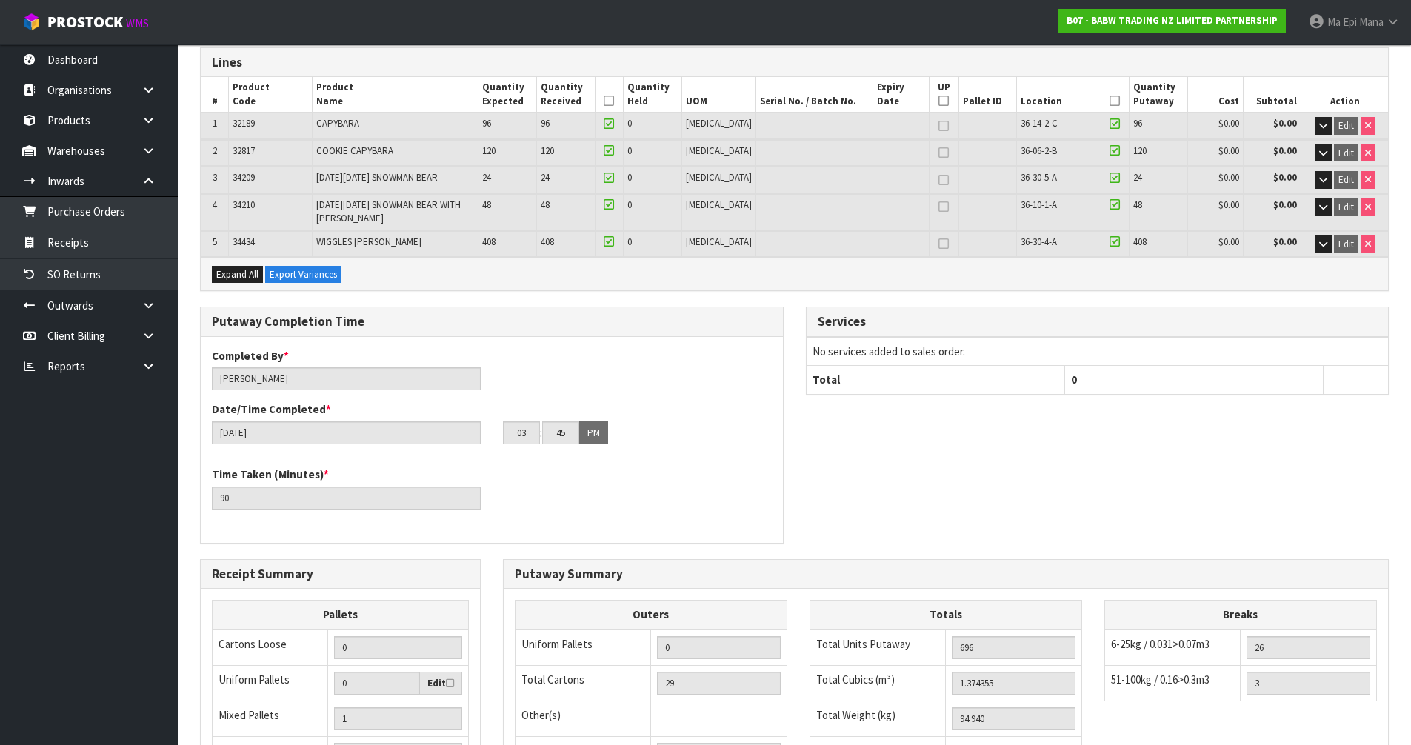
scroll to position [414, 0]
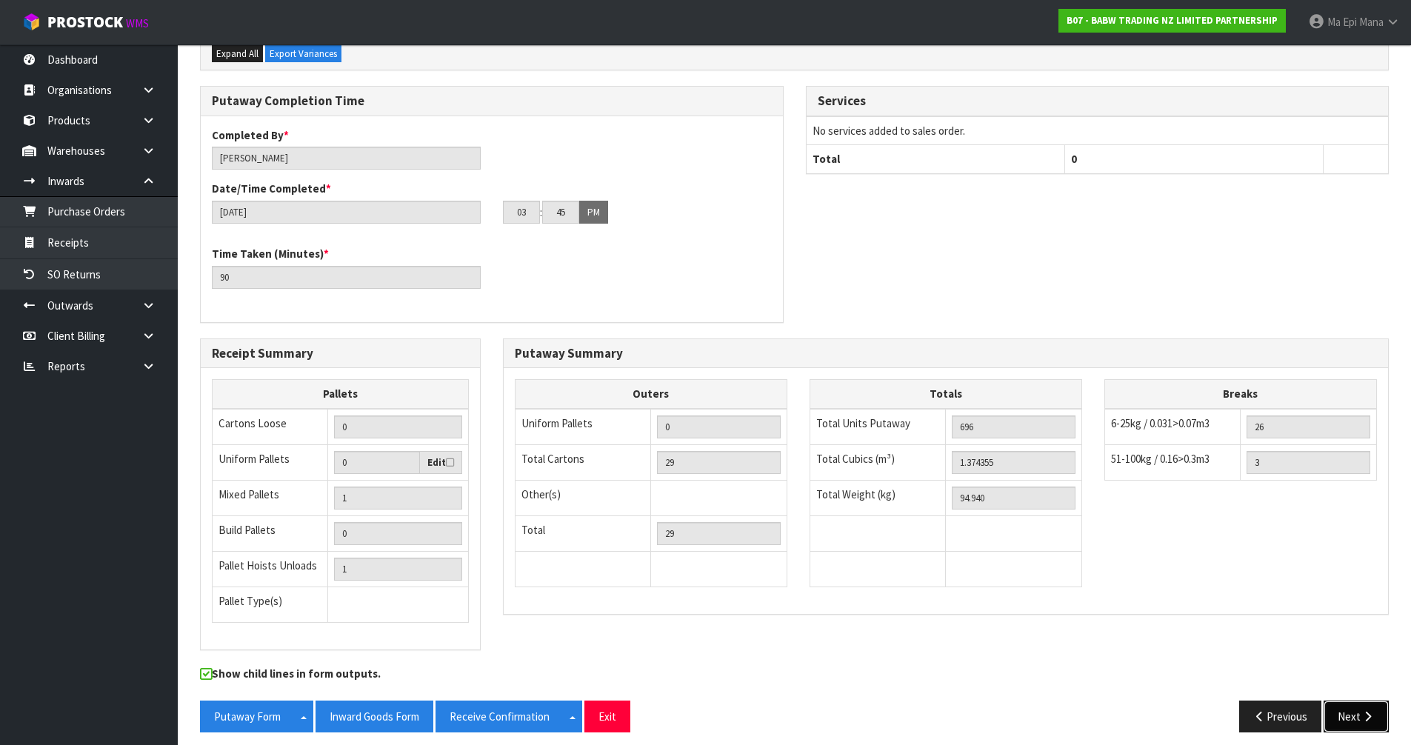
click at [1355, 707] on button "Next" at bounding box center [1356, 717] width 65 height 32
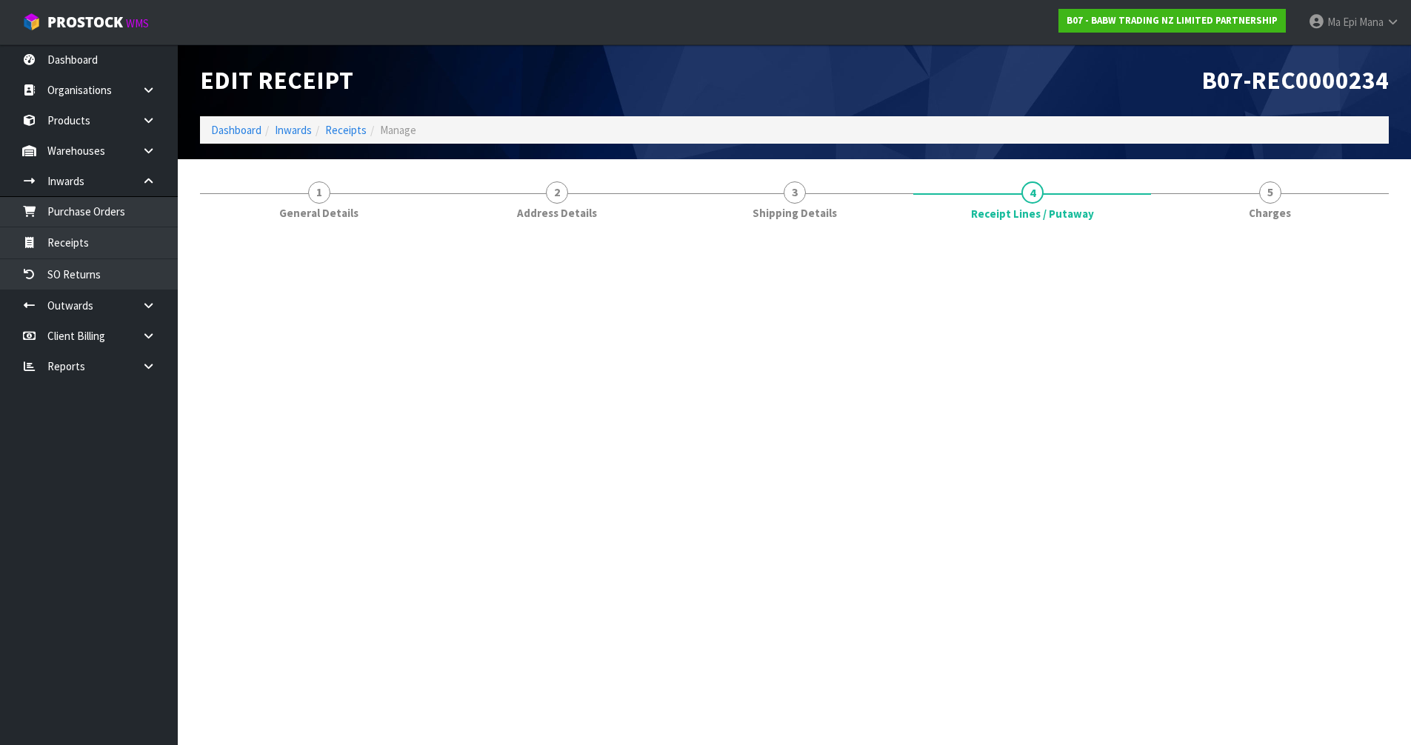
scroll to position [0, 0]
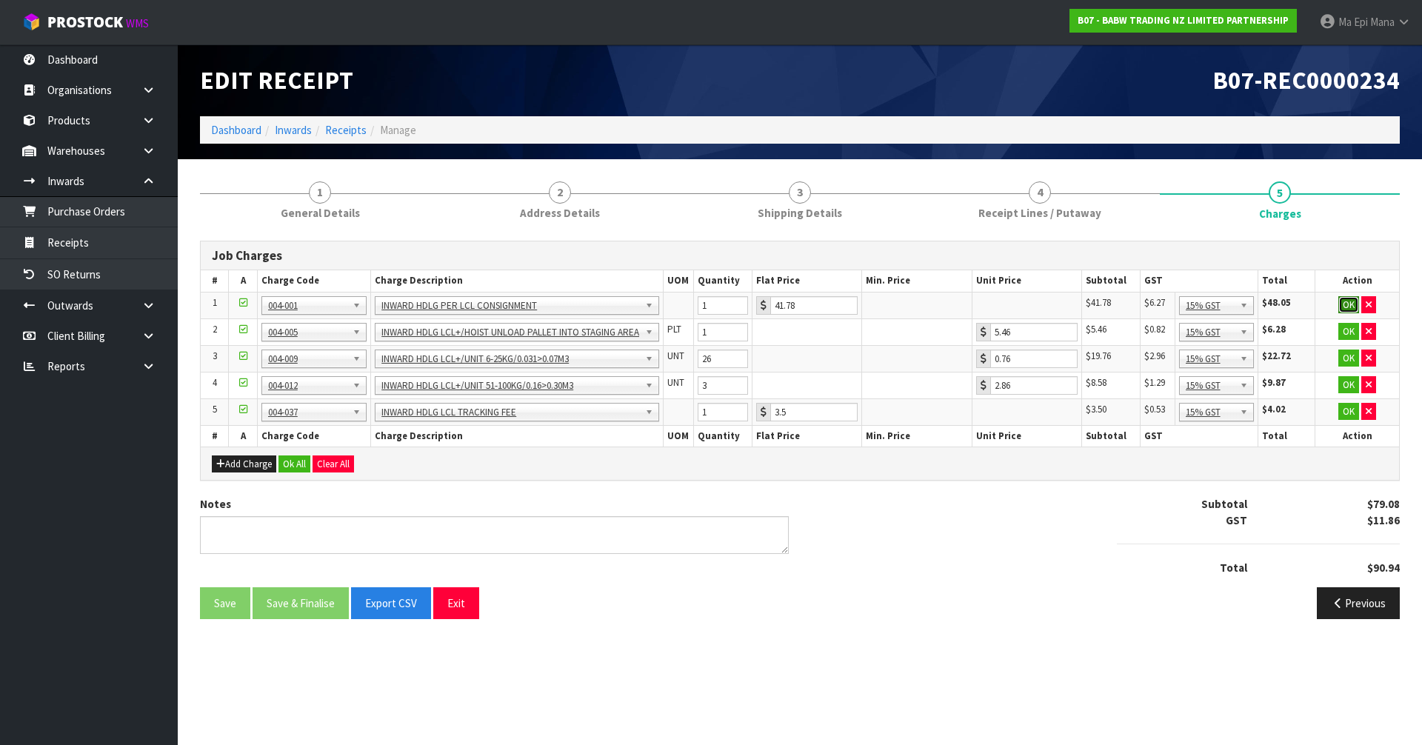
click at [1340, 309] on button "OK" at bounding box center [1348, 305] width 21 height 18
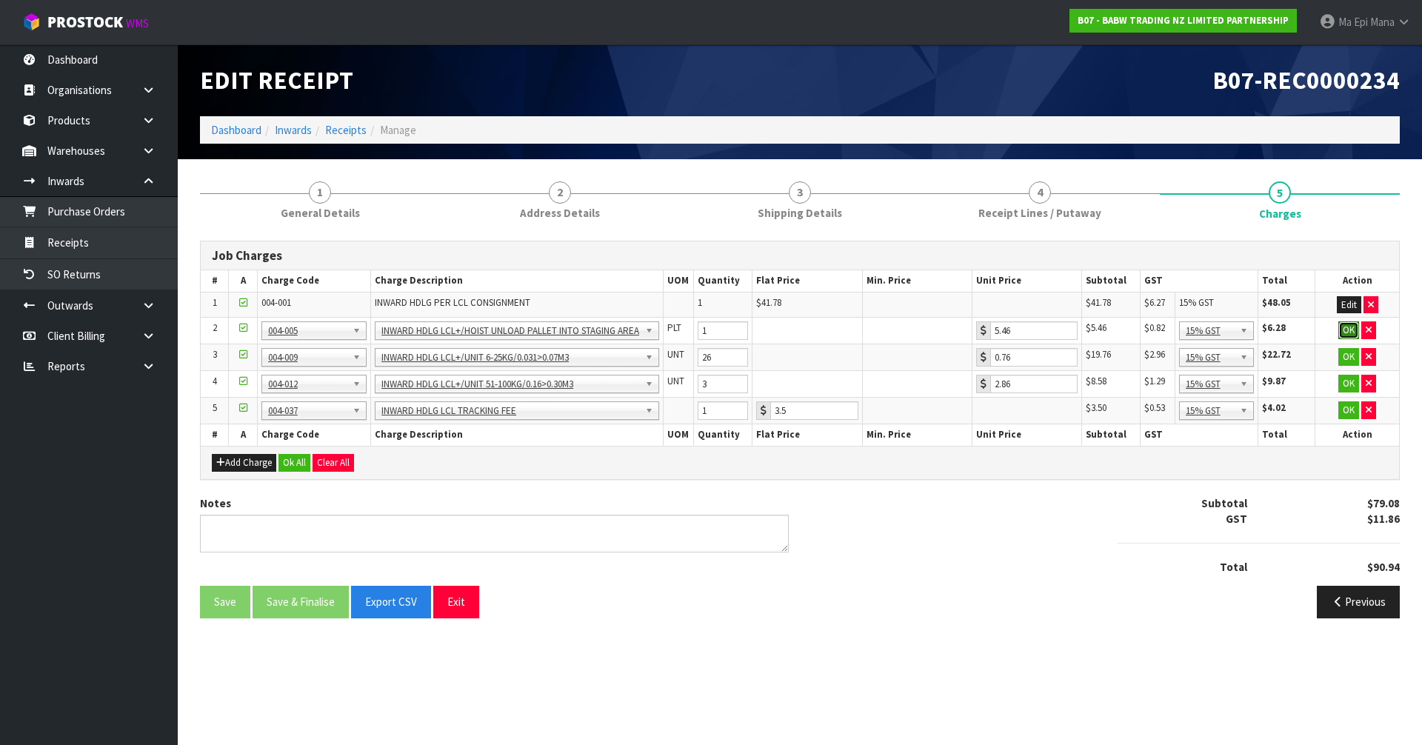
click at [1349, 334] on button "OK" at bounding box center [1348, 330] width 21 height 18
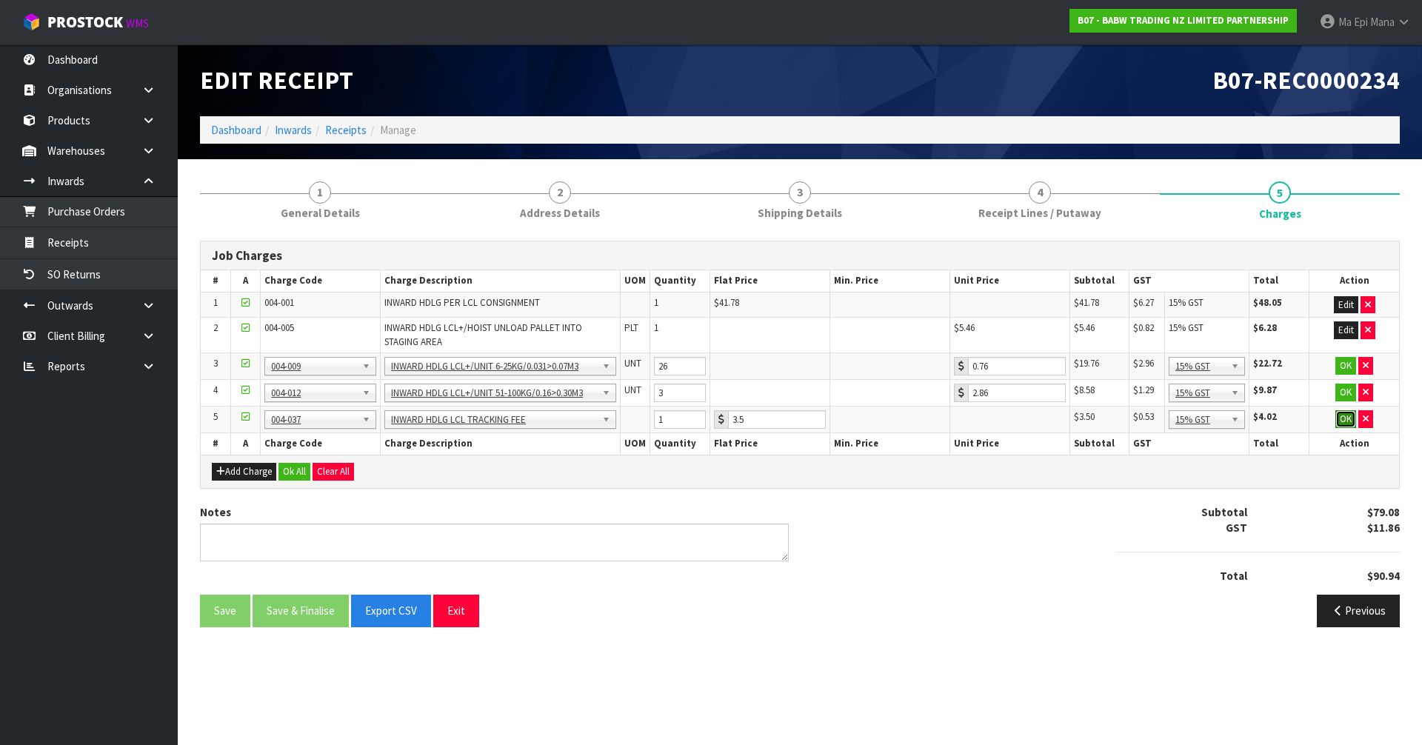
click at [1342, 423] on button "OK" at bounding box center [1345, 419] width 21 height 18
click at [1343, 611] on icon "button" at bounding box center [1338, 609] width 14 height 11
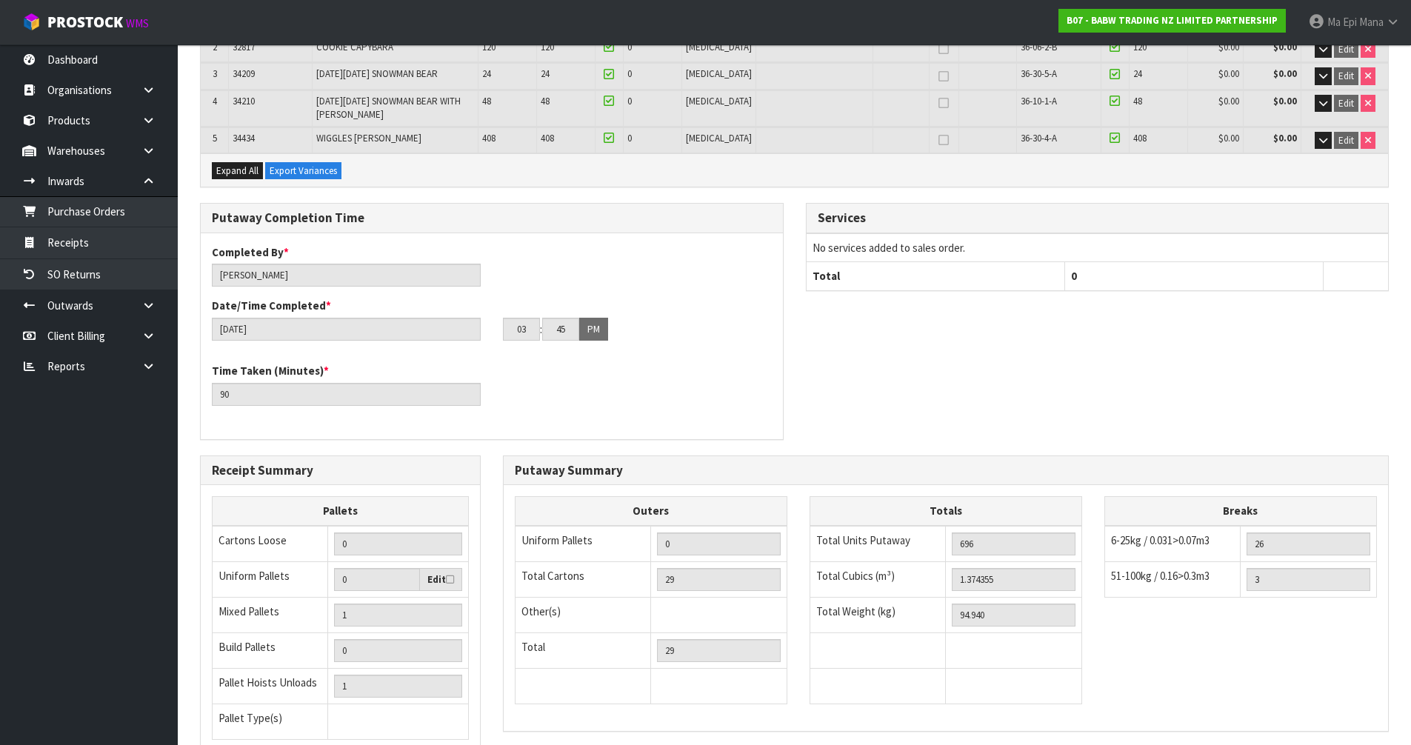
scroll to position [414, 0]
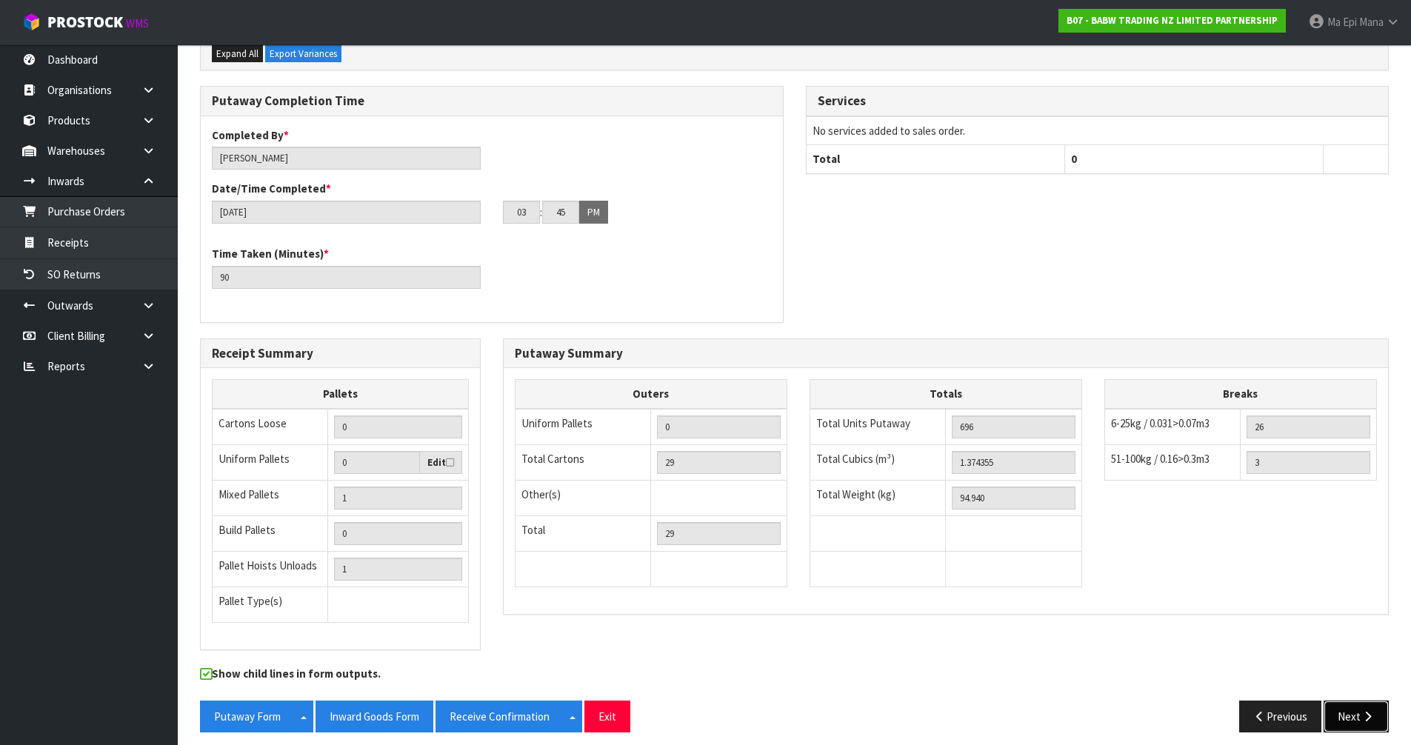
click at [1360, 707] on button "Next" at bounding box center [1356, 717] width 65 height 32
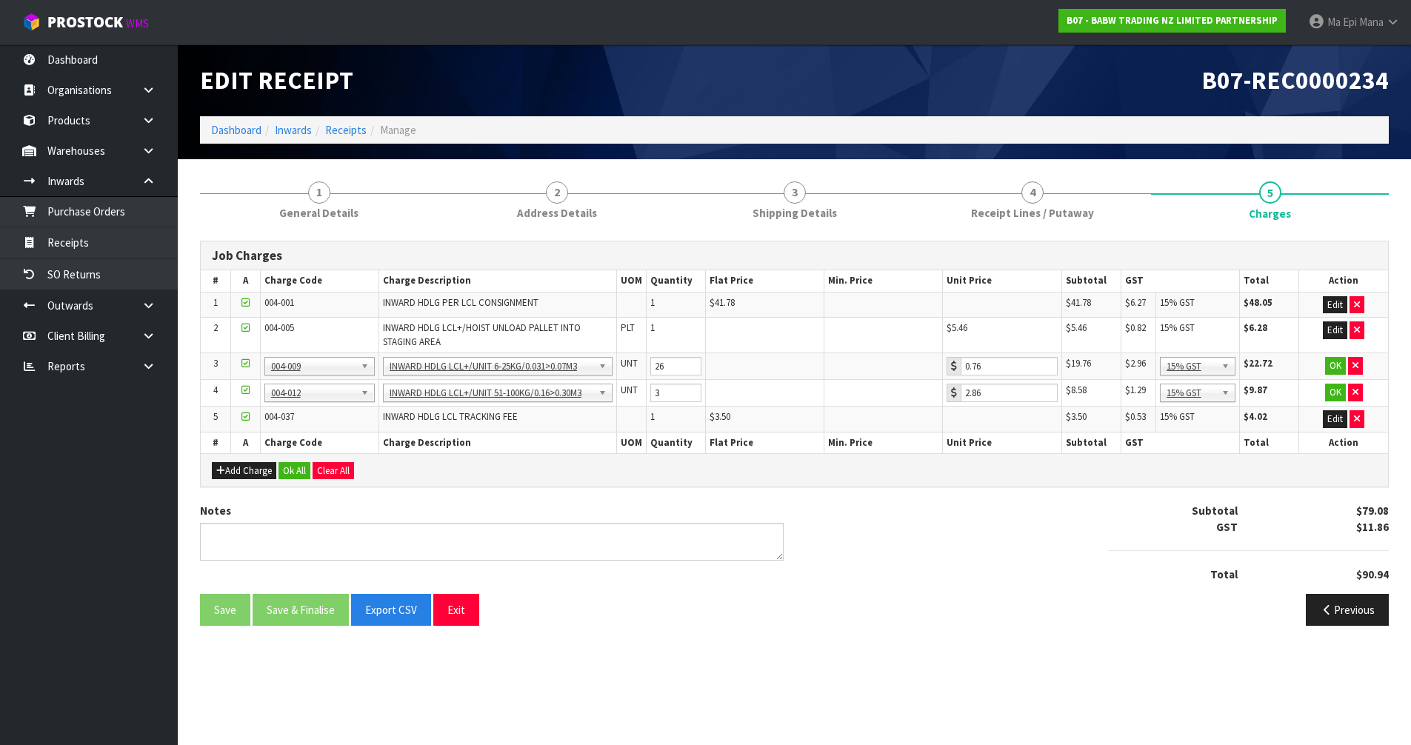
scroll to position [0, 0]
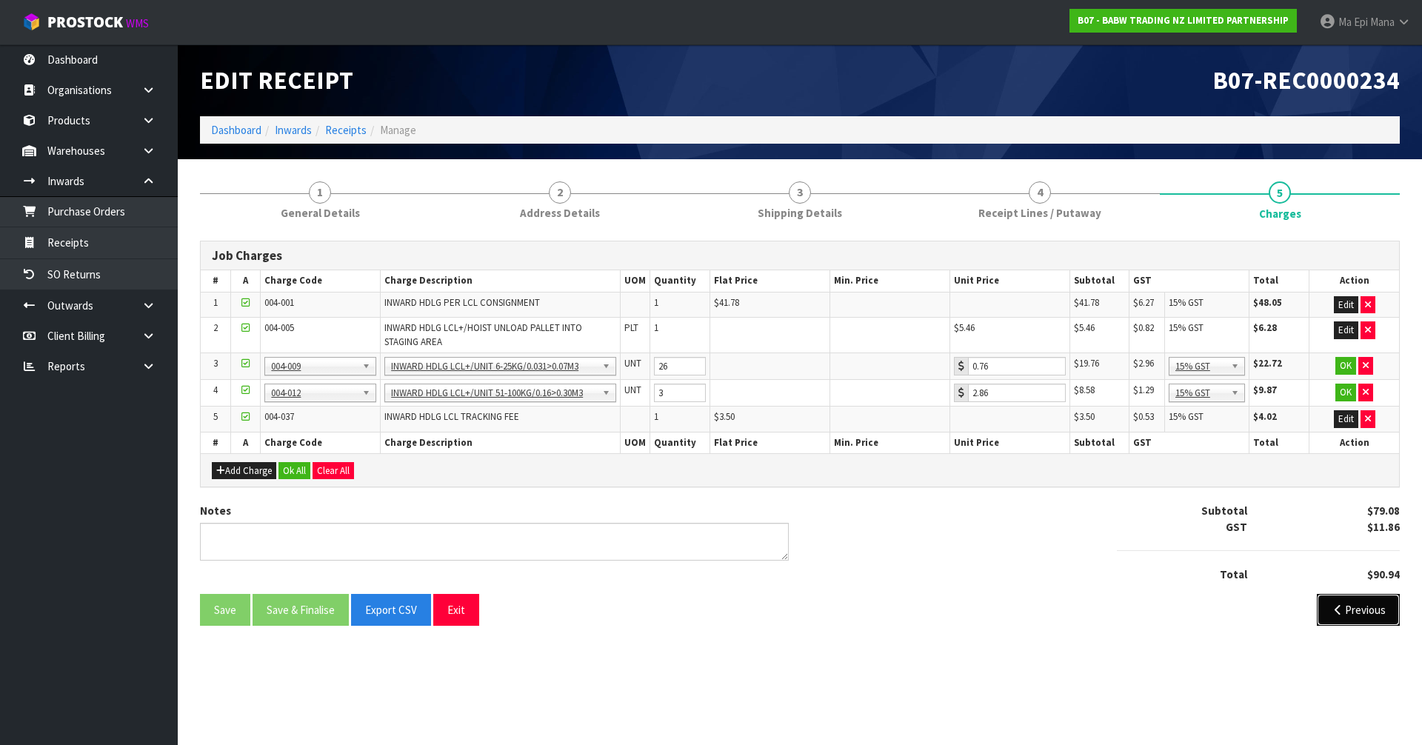
click at [1369, 619] on button "Previous" at bounding box center [1358, 610] width 83 height 32
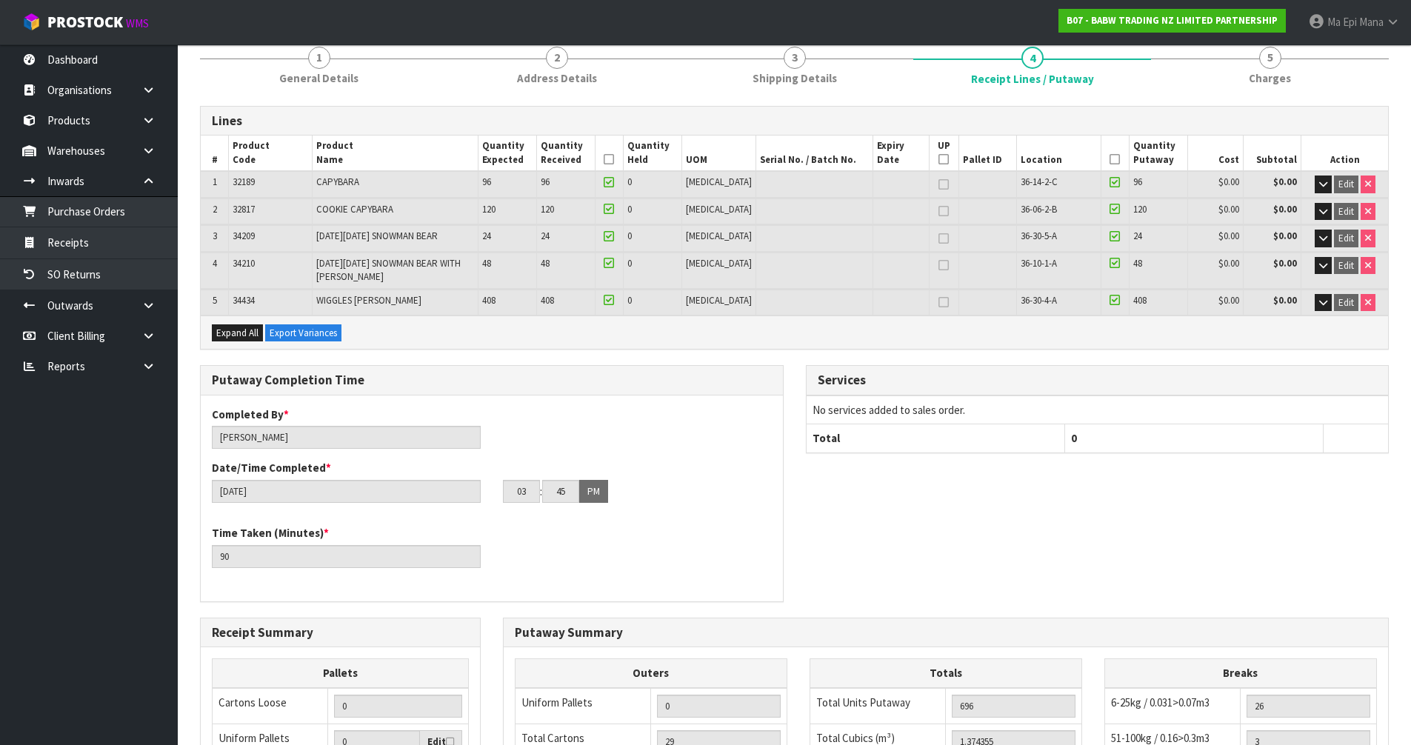
scroll to position [148, 0]
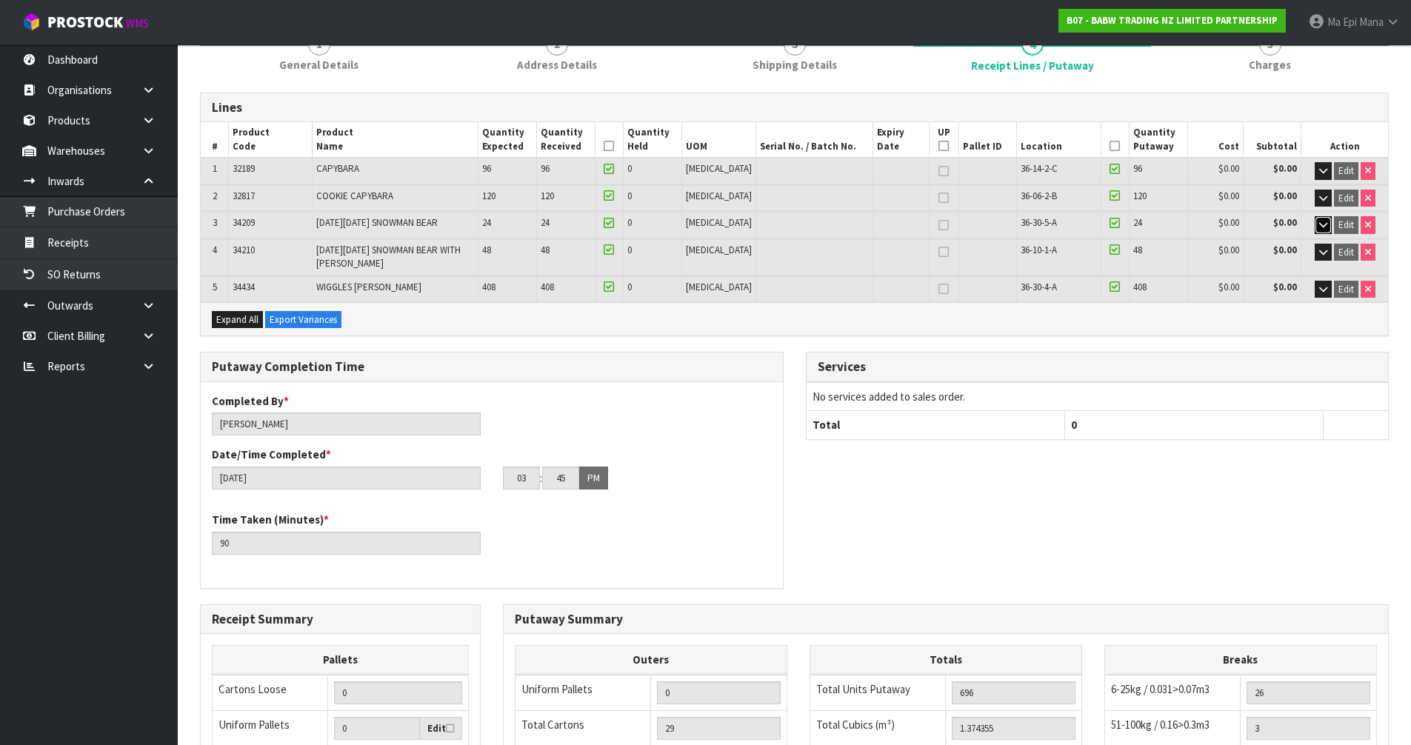
click at [1324, 223] on icon "button" at bounding box center [1323, 225] width 8 height 10
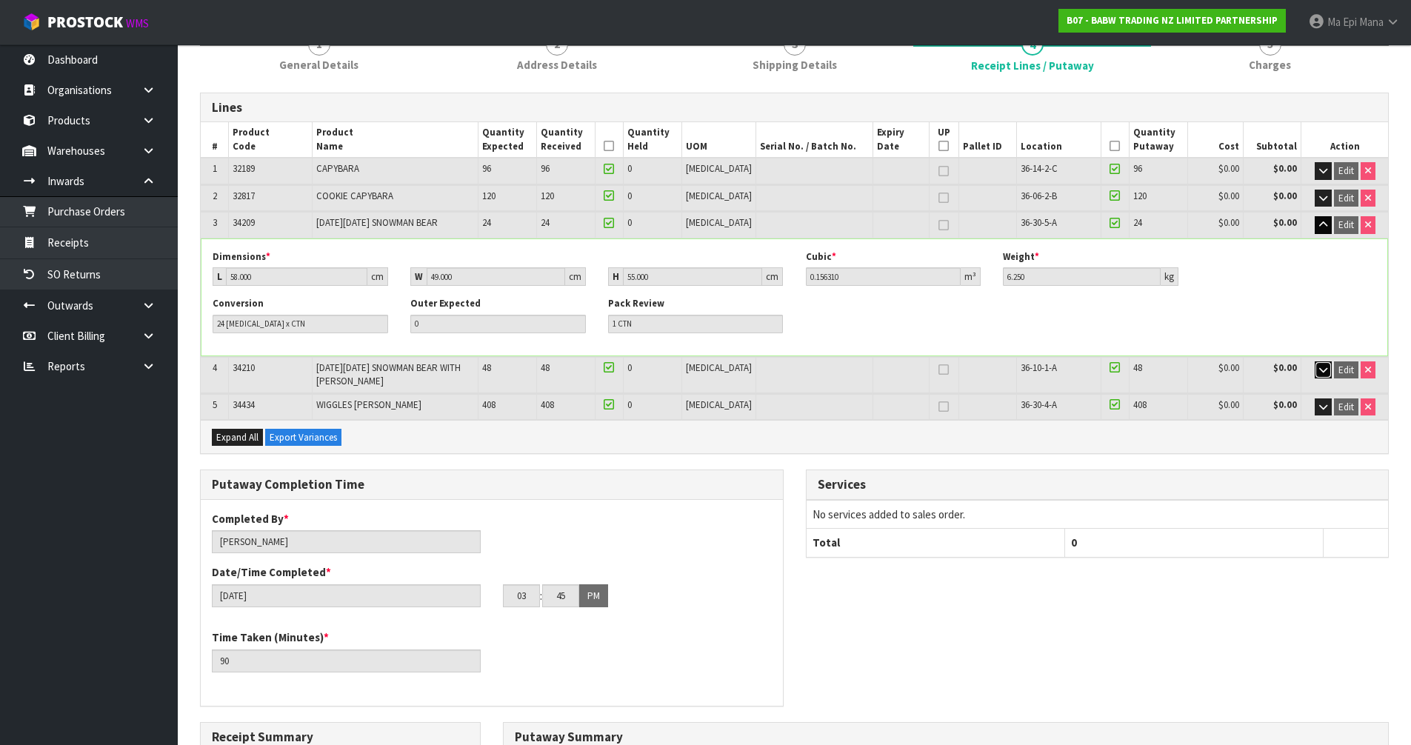
click at [1324, 370] on icon "button" at bounding box center [1323, 370] width 8 height 10
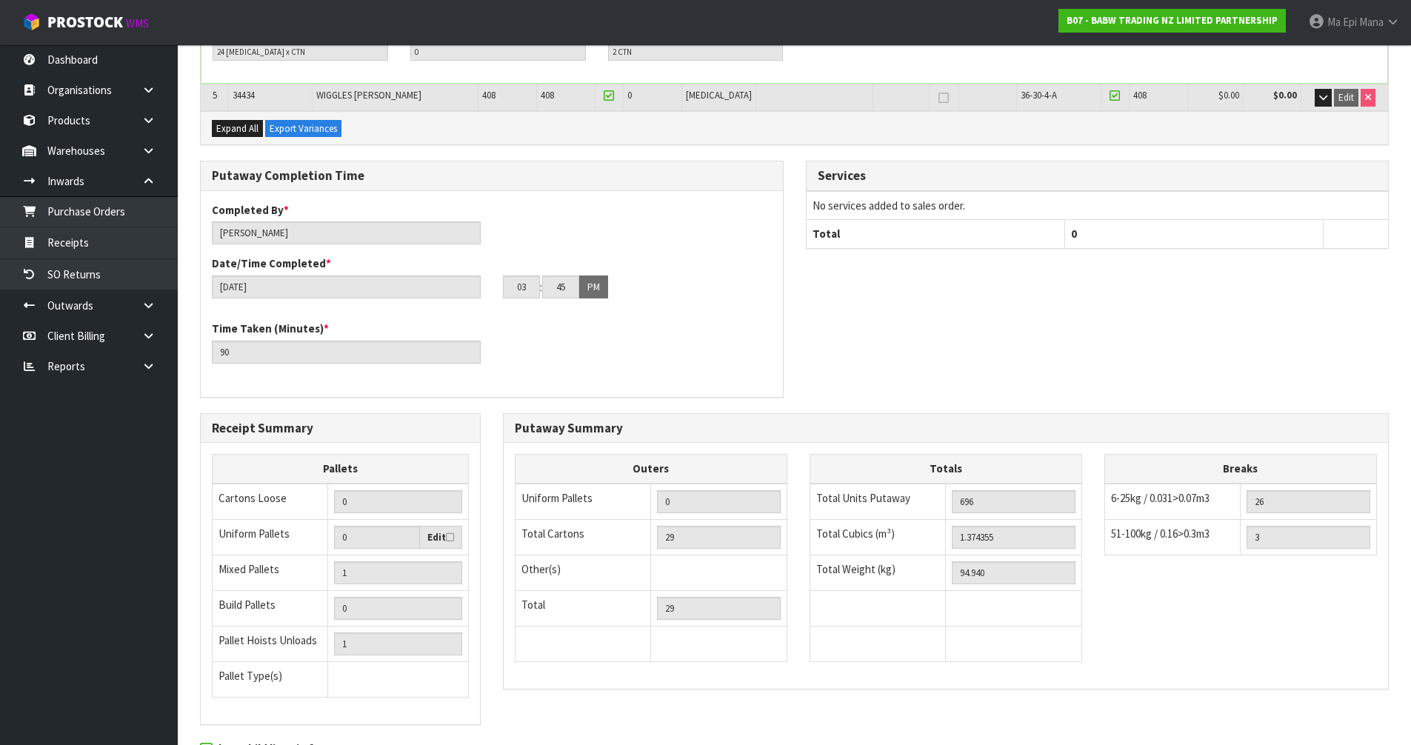
scroll to position [650, 0]
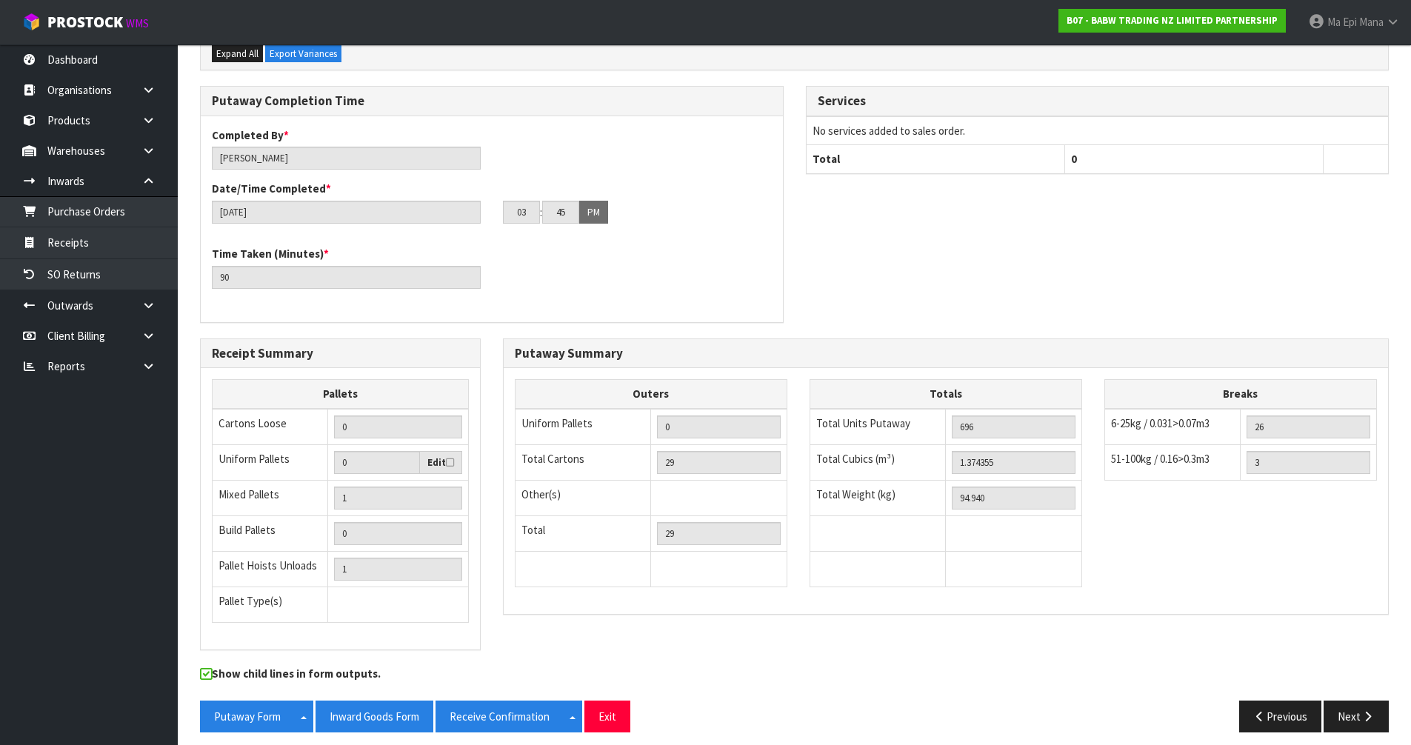
click at [1343, 689] on div "Show child lines in form outputs." at bounding box center [794, 683] width 1211 height 34
click at [1359, 707] on button "Next" at bounding box center [1356, 717] width 65 height 32
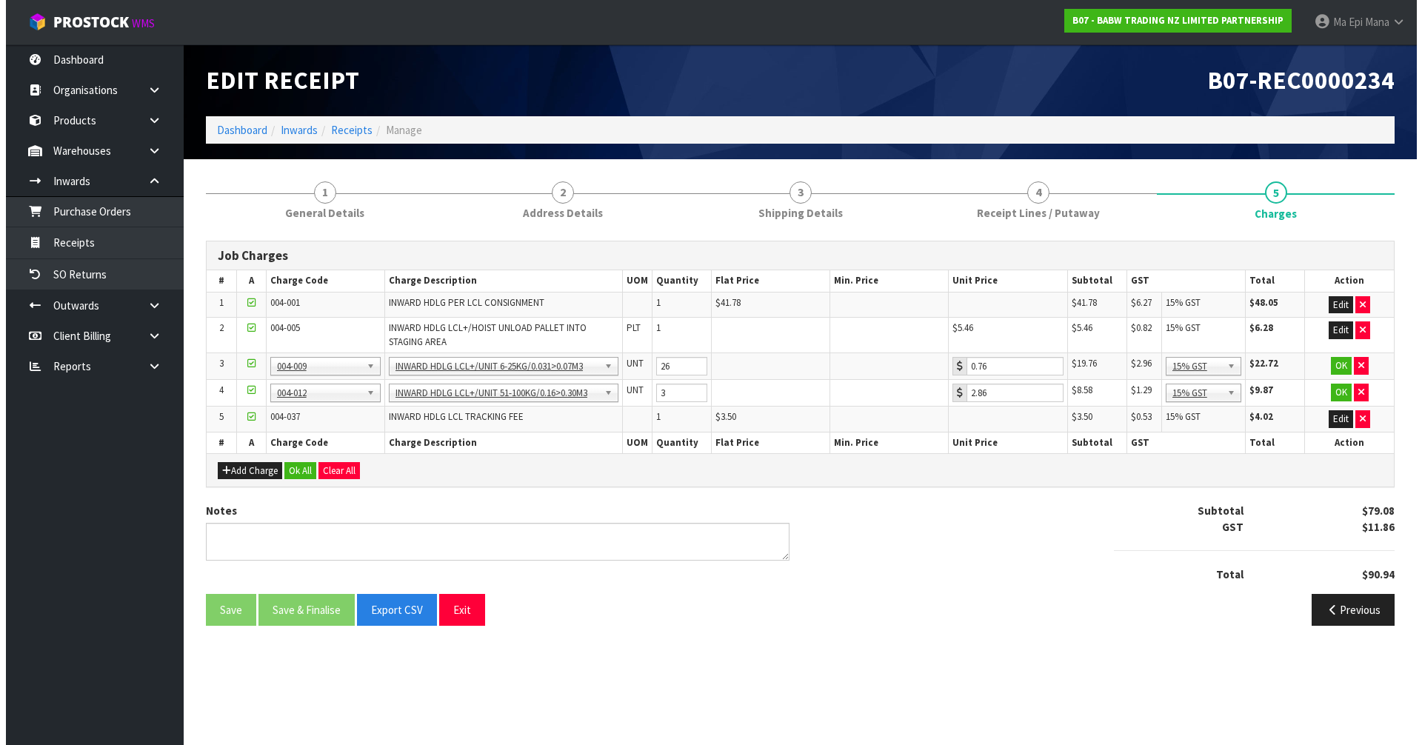
scroll to position [0, 0]
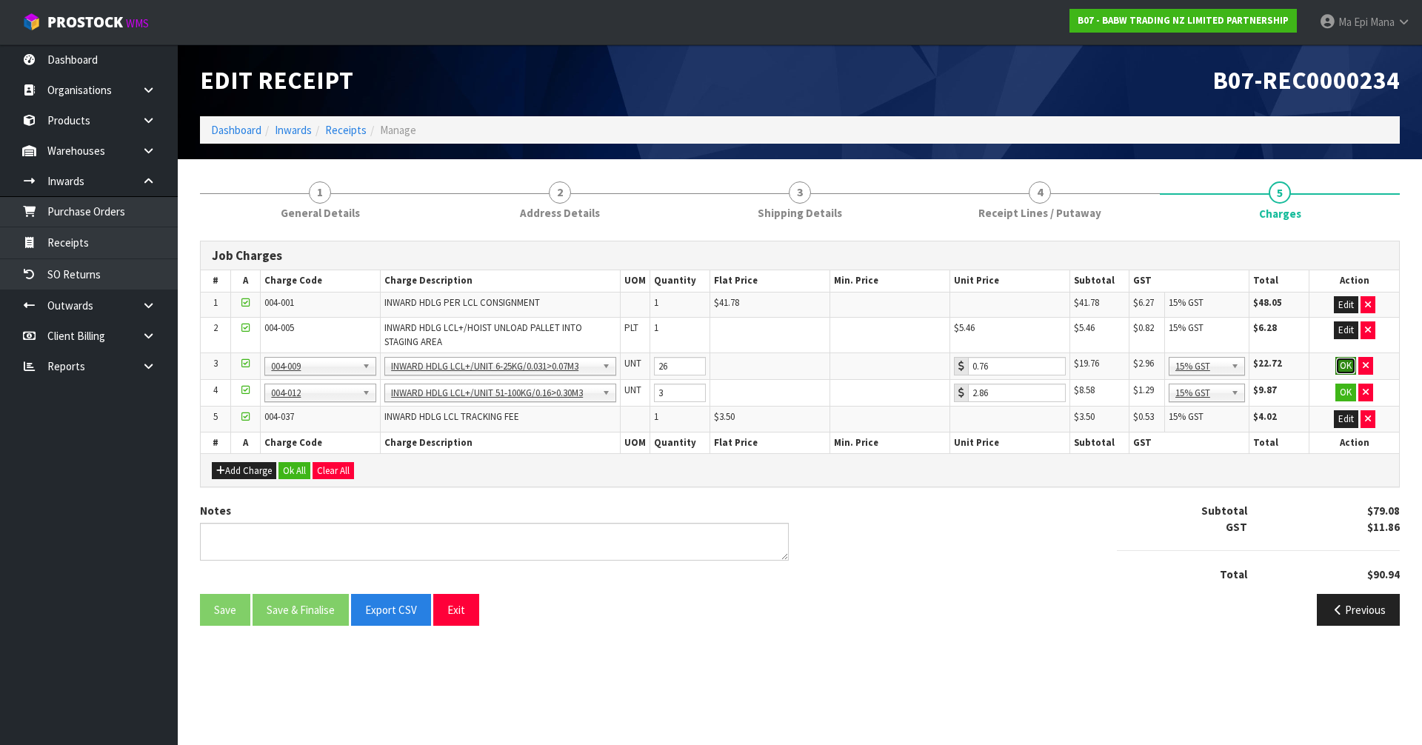
click at [1352, 364] on button "OK" at bounding box center [1345, 366] width 21 height 18
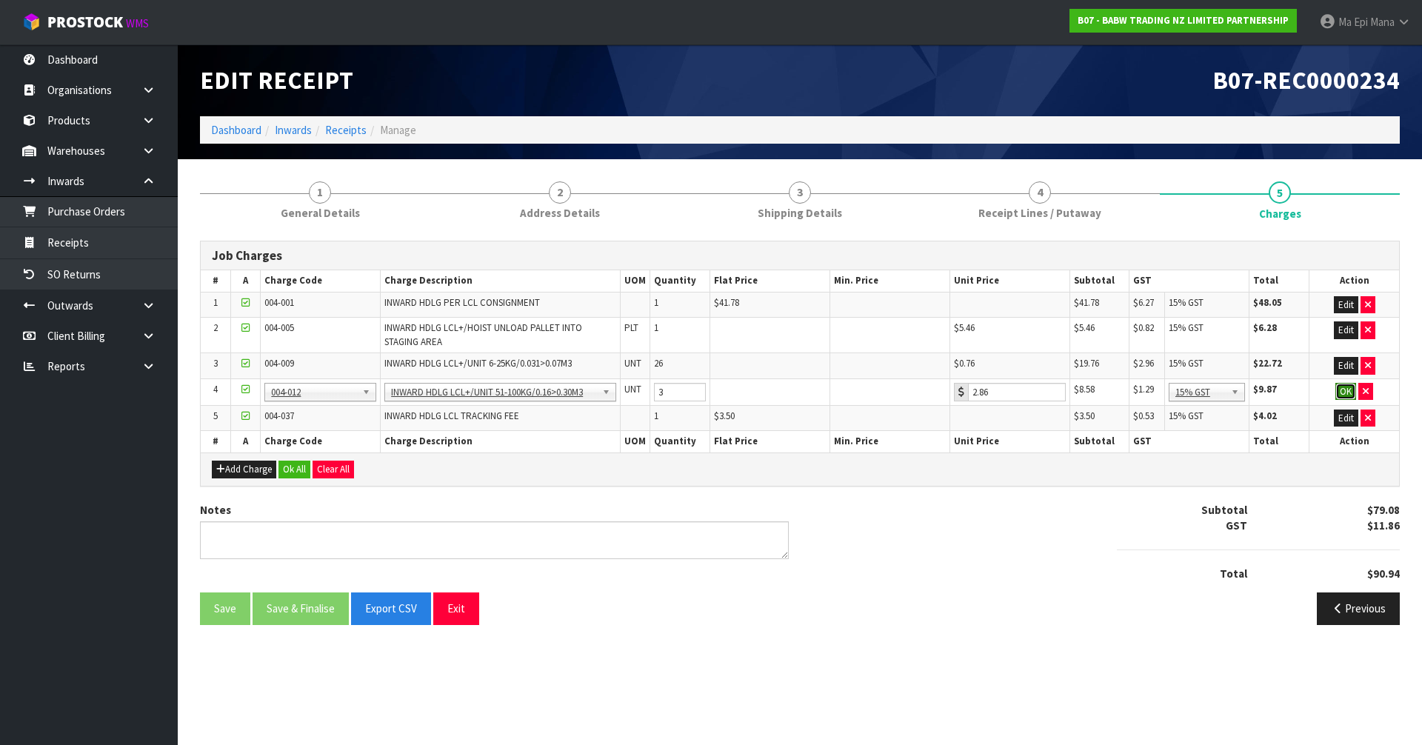
click at [1349, 393] on button "OK" at bounding box center [1345, 392] width 21 height 18
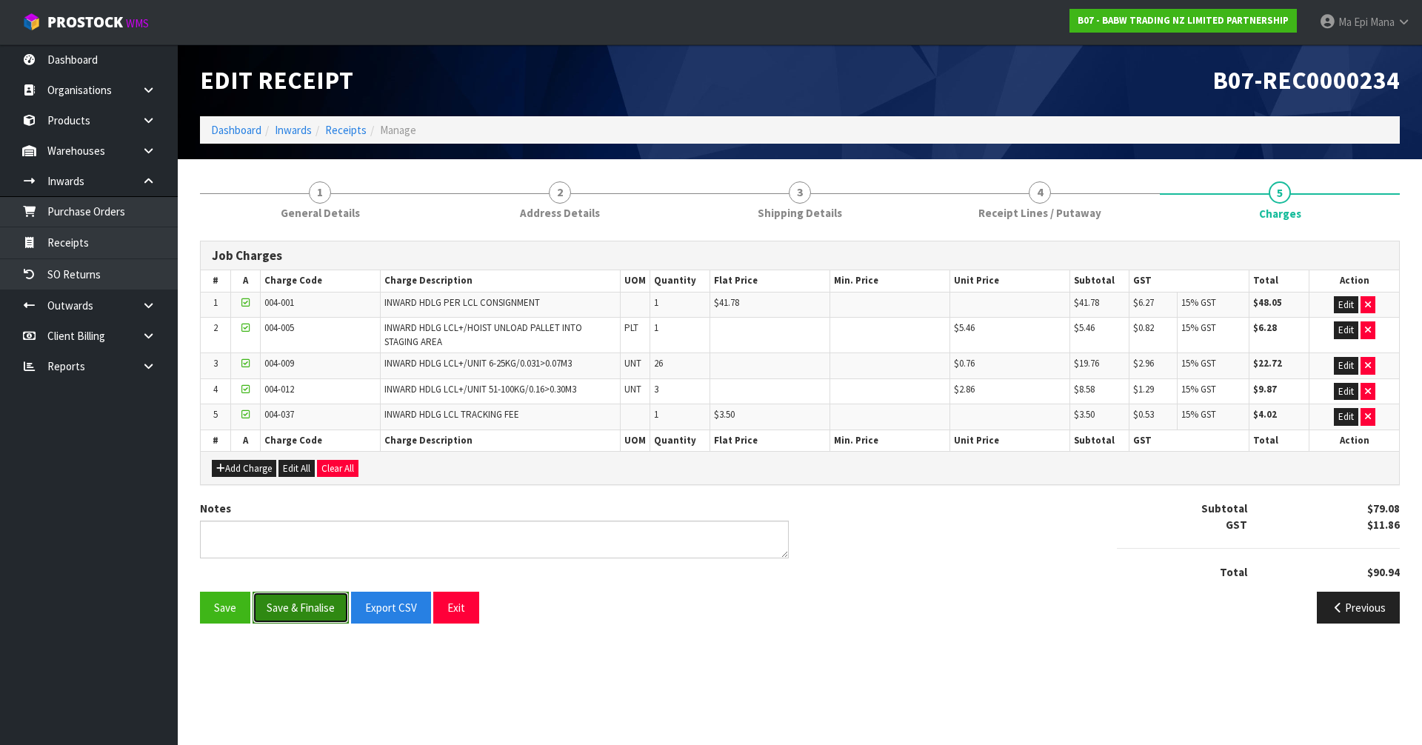
click at [295, 608] on button "Save & Finalise" at bounding box center [301, 608] width 96 height 32
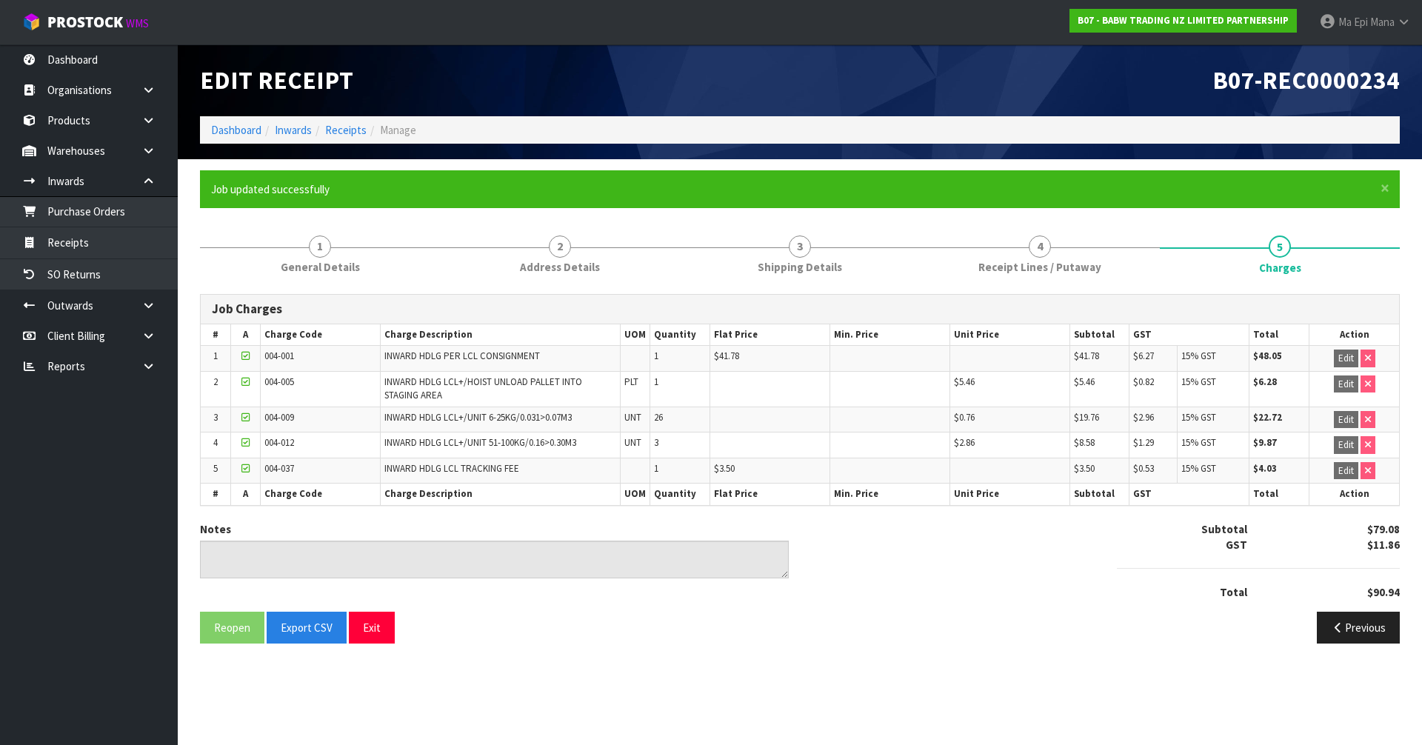
click at [346, 650] on div "Reopen Export CSV Exit Previous" at bounding box center [800, 633] width 1222 height 43
click at [373, 635] on button "Exit" at bounding box center [372, 628] width 46 height 32
